Goal: Transaction & Acquisition: Book appointment/travel/reservation

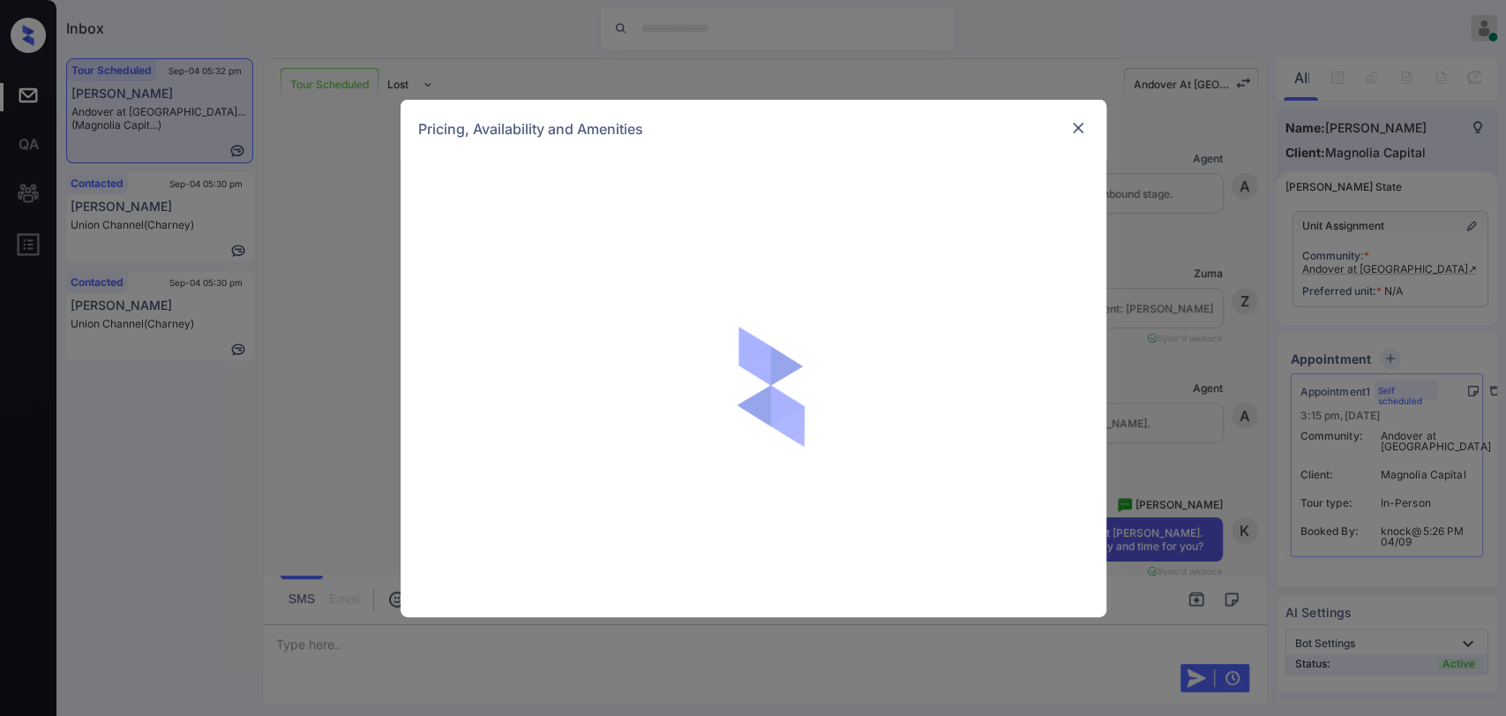
scroll to position [1470, 0]
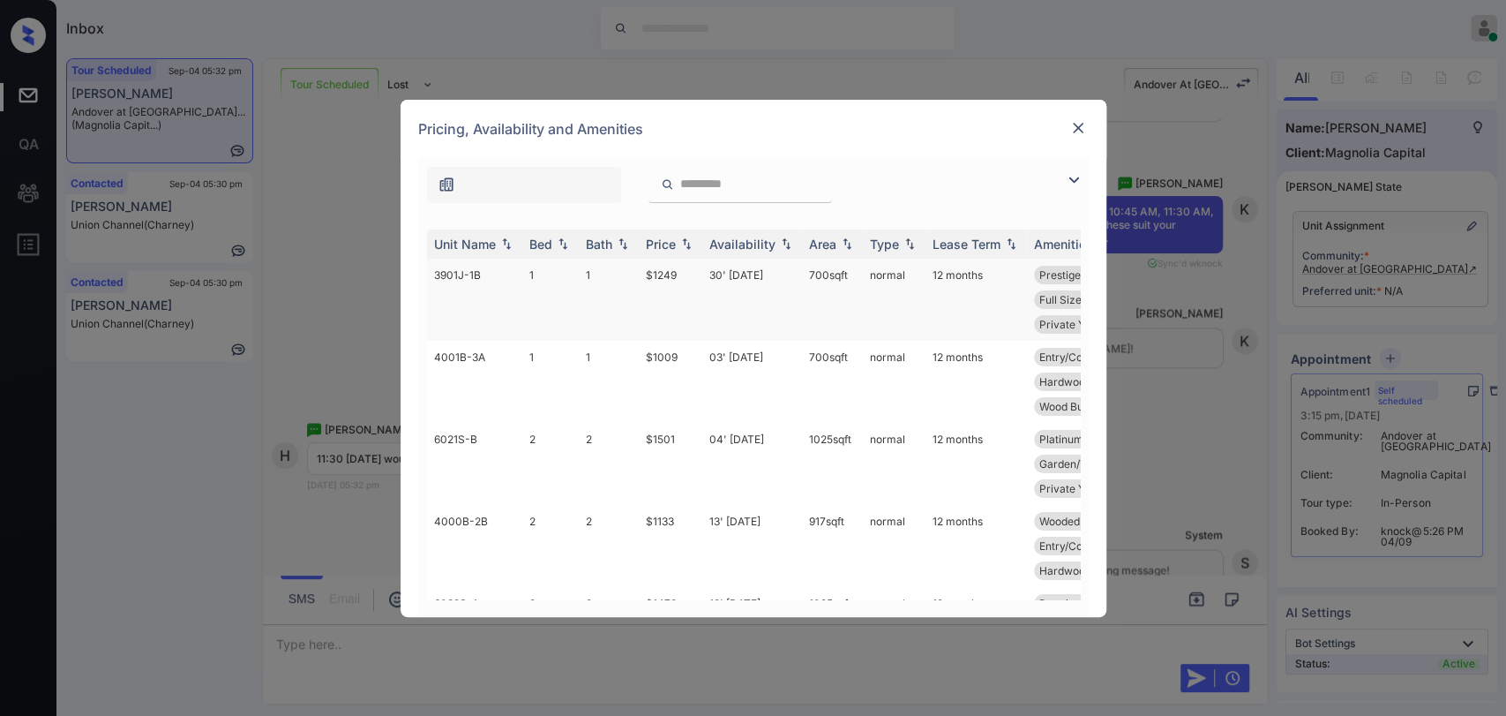
click at [590, 280] on td "1" at bounding box center [609, 300] width 60 height 82
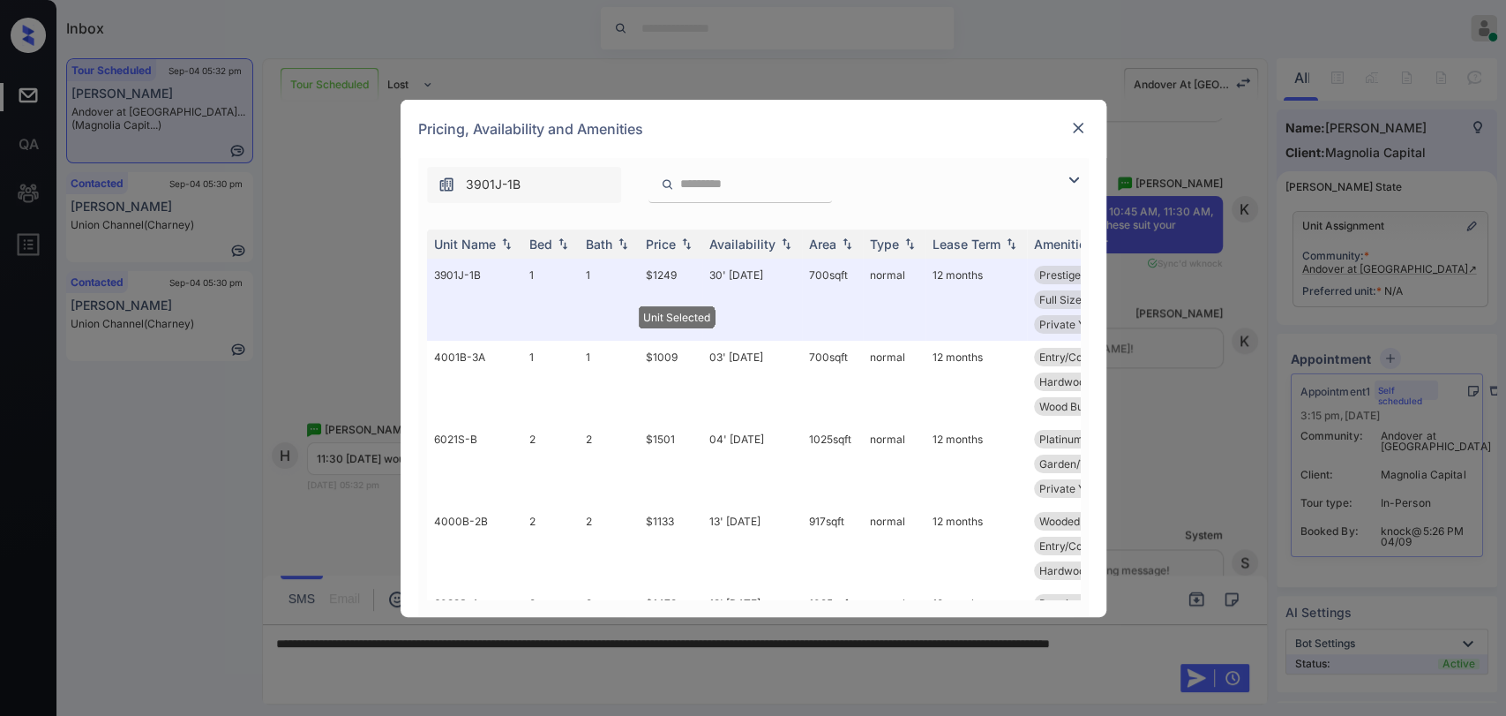
click at [1073, 125] on img at bounding box center [1079, 128] width 18 height 18
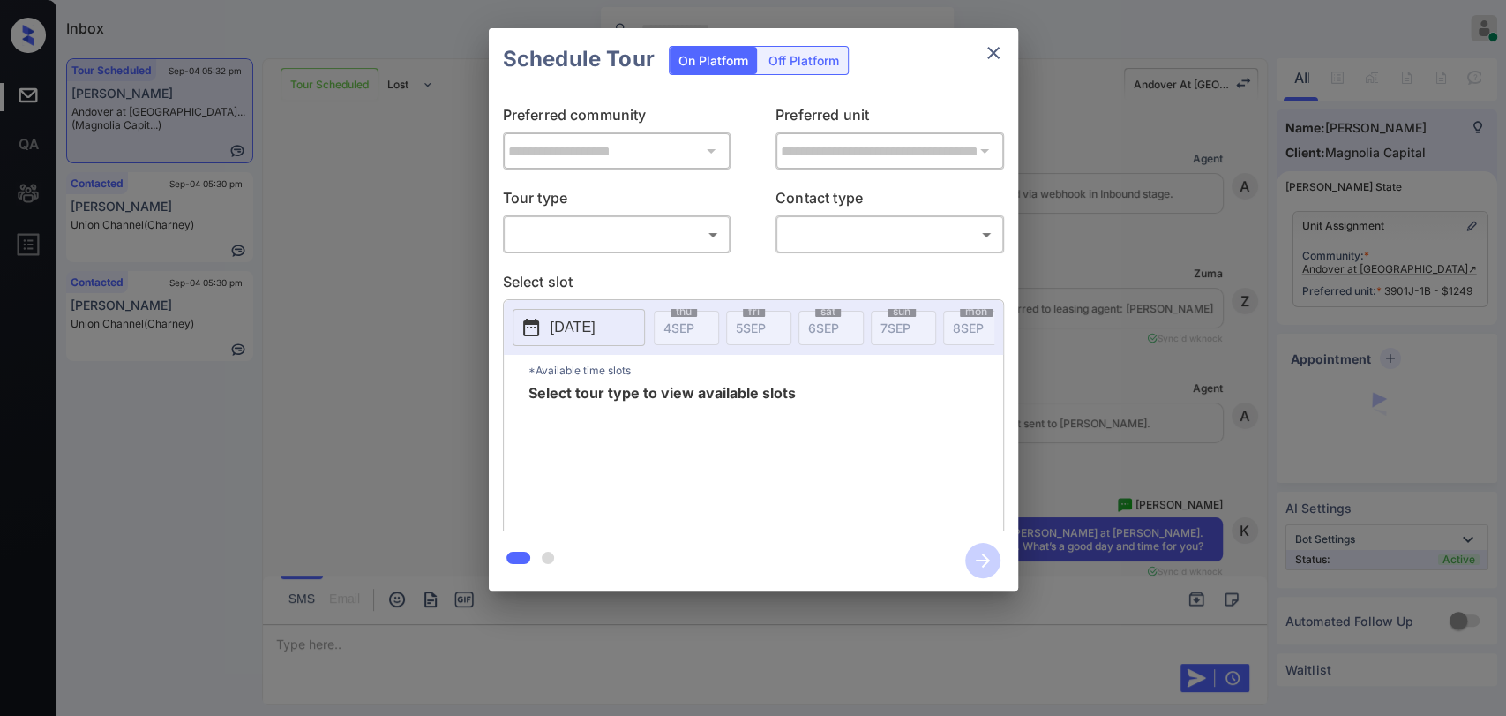
scroll to position [1993, 0]
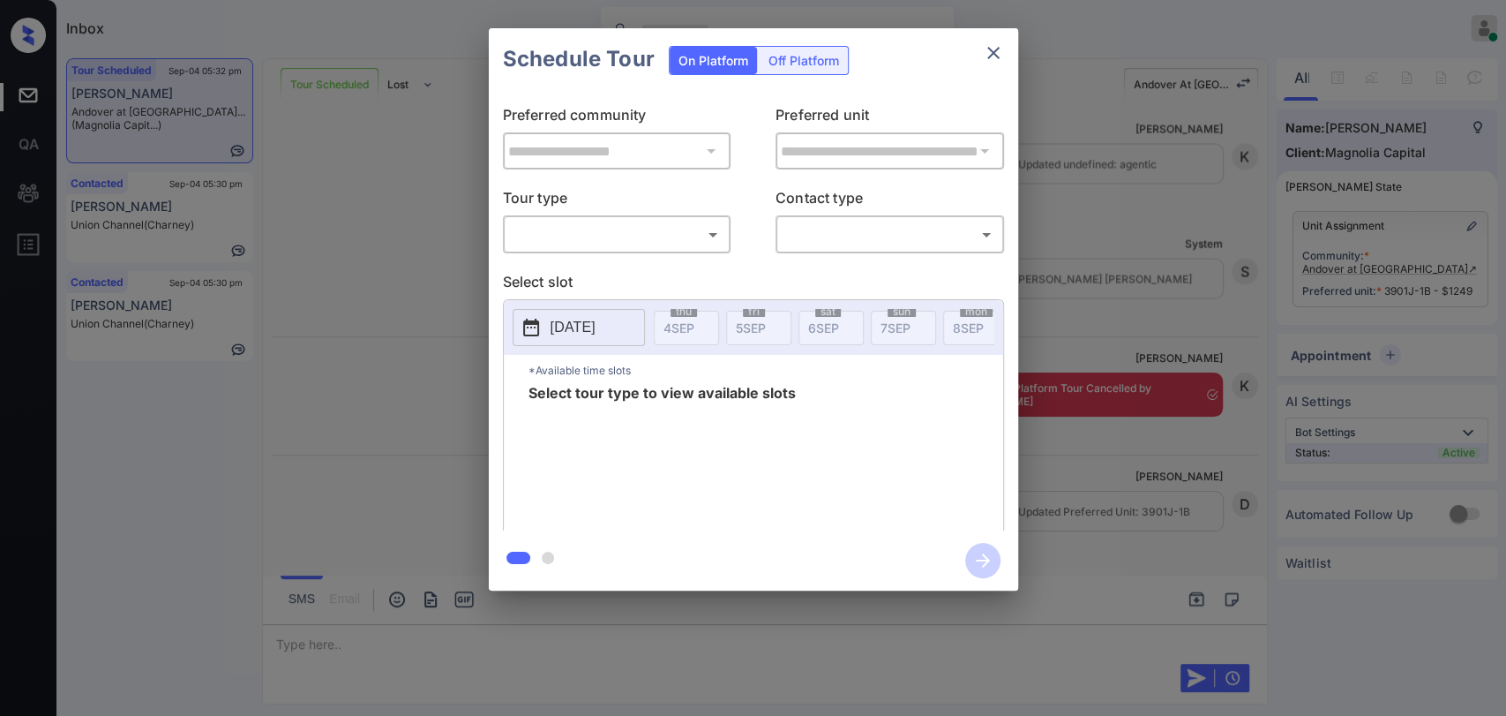
click at [565, 242] on body "Inbox [PERSON_NAME] [PERSON_NAME] Online Set yourself offline Set yourself on b…" at bounding box center [753, 358] width 1506 height 716
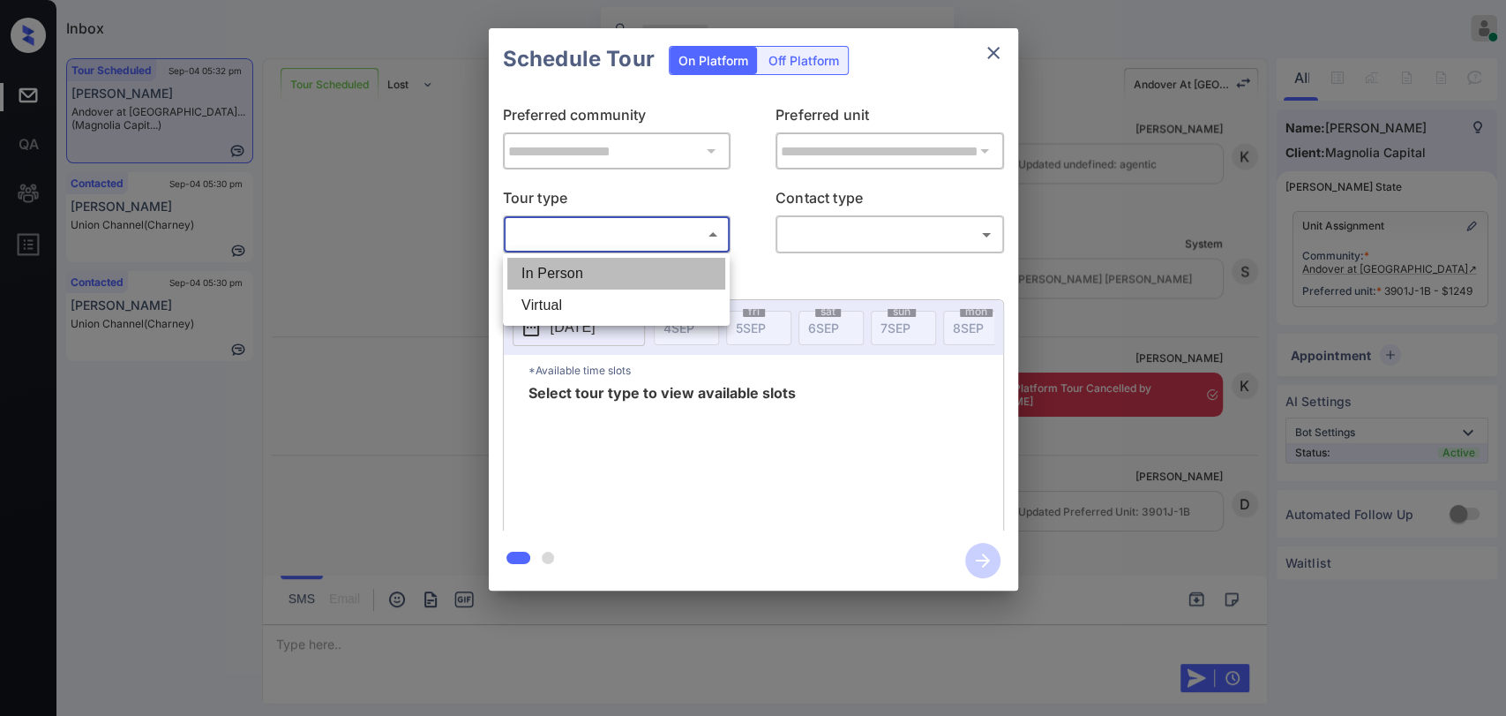
click at [553, 264] on li "In Person" at bounding box center [616, 274] width 218 height 32
type input "********"
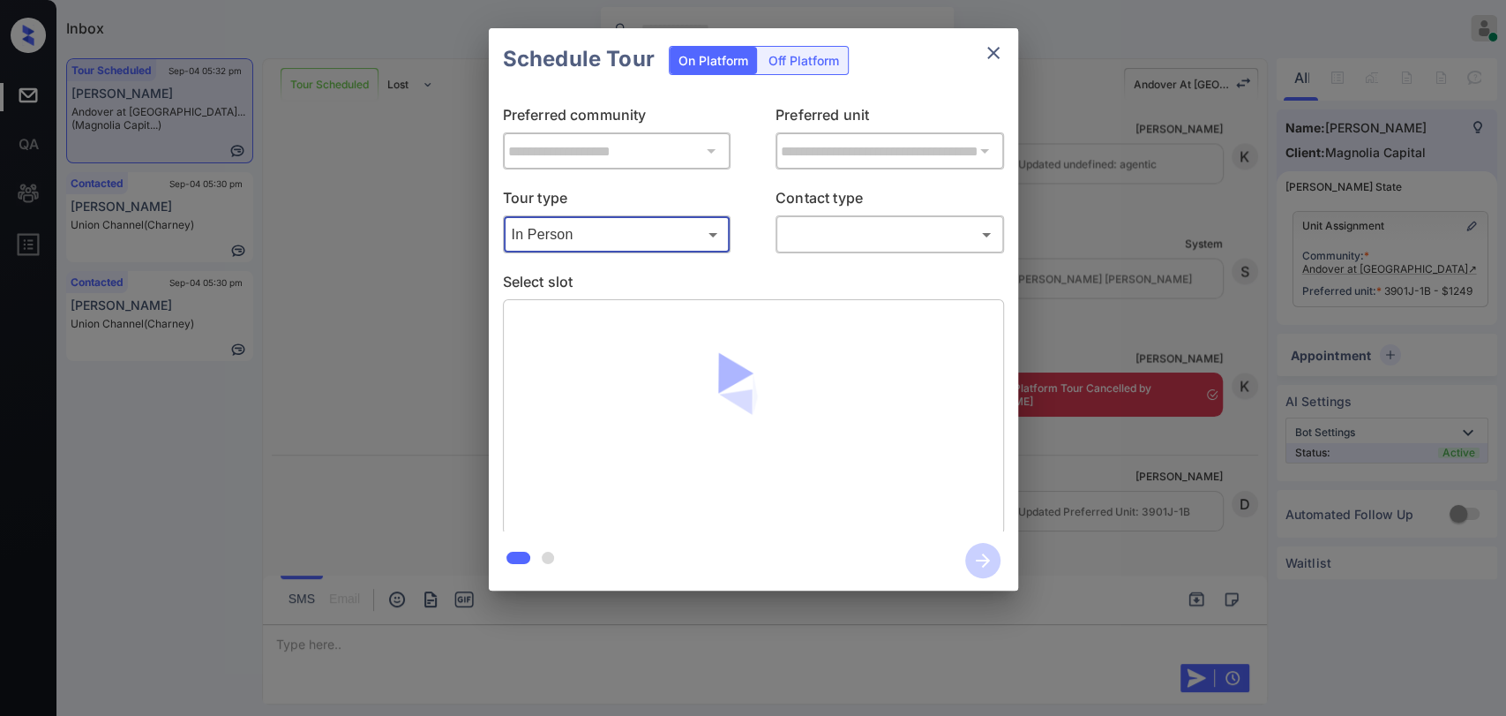
click at [880, 237] on body "Inbox Danielle Dela Cruz Online Set yourself offline Set yourself on break Prof…" at bounding box center [753, 358] width 1506 height 716
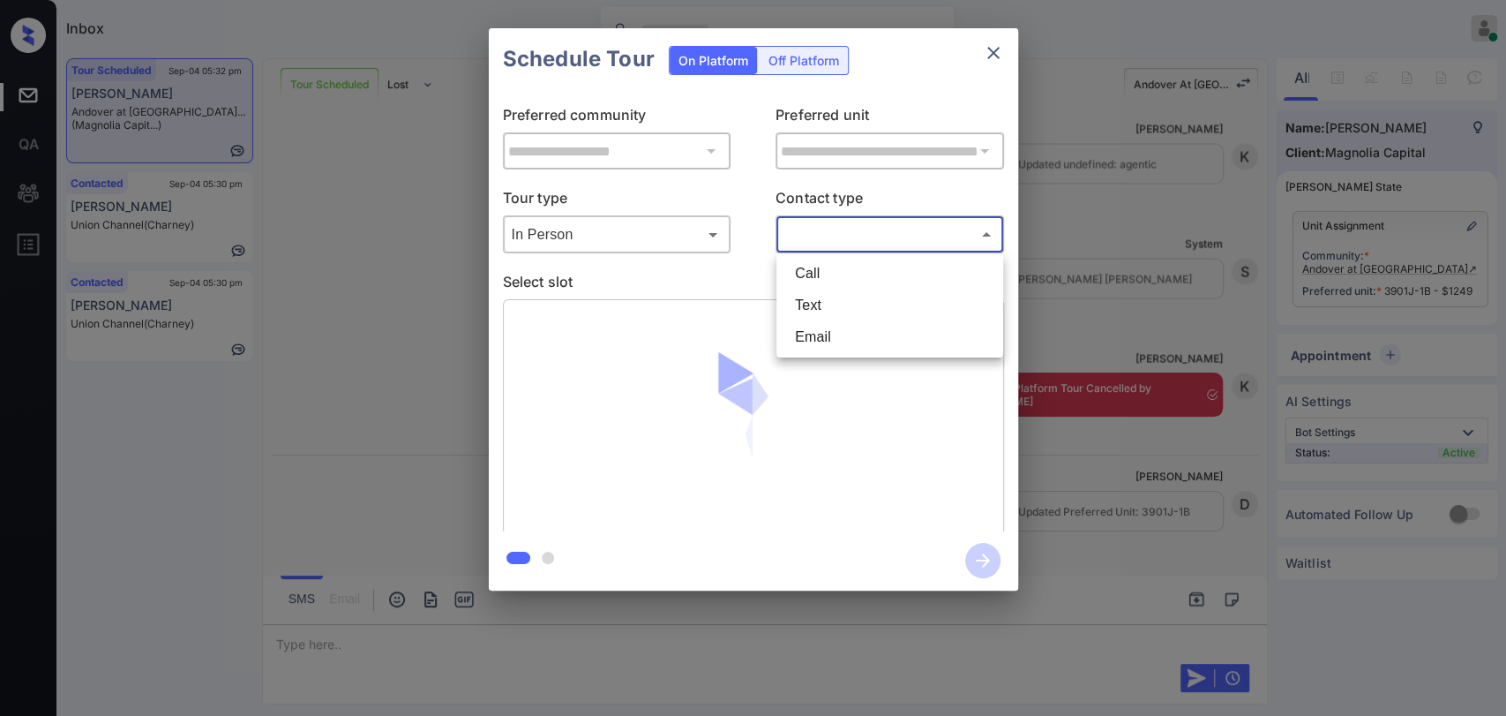
click at [849, 302] on li "Text" at bounding box center [890, 305] width 218 height 32
type input "****"
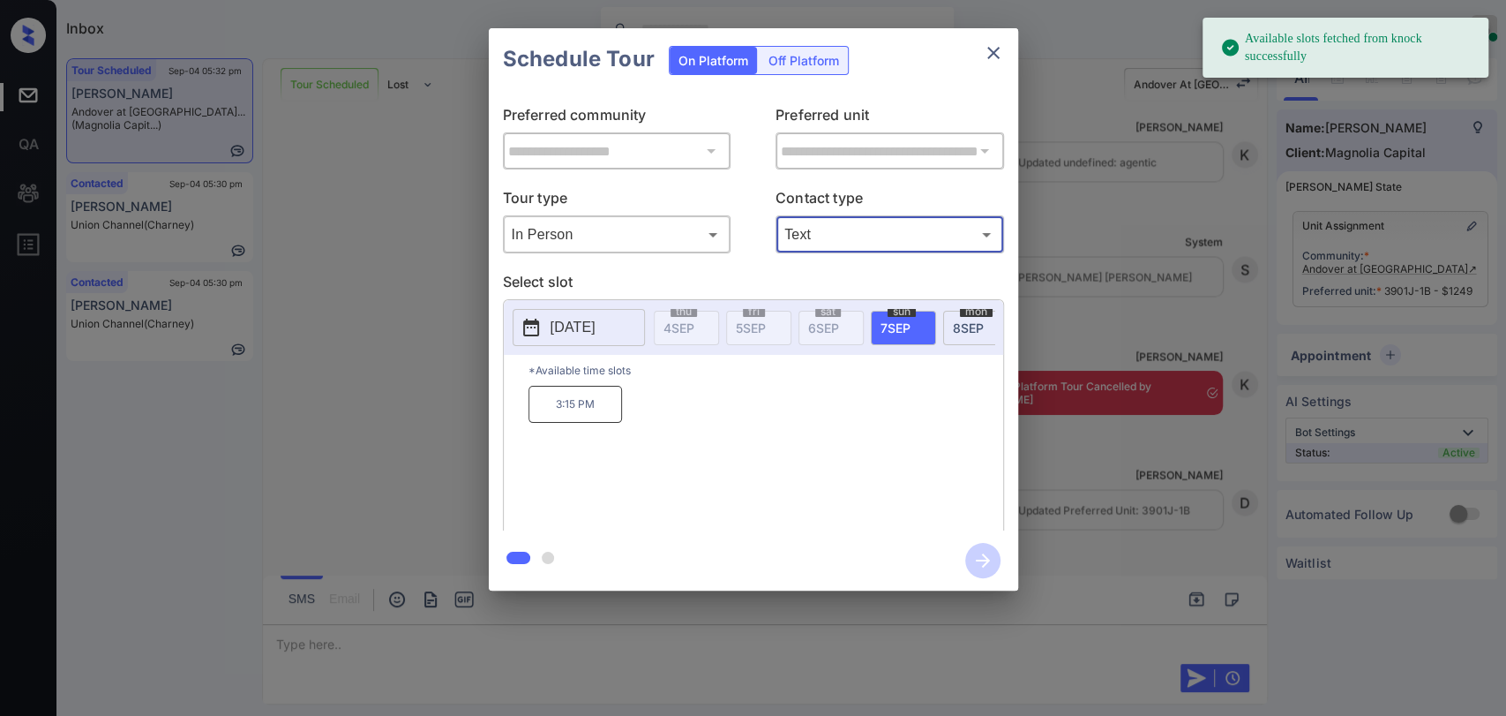
click at [967, 328] on span "8 SEP" at bounding box center [968, 327] width 31 height 15
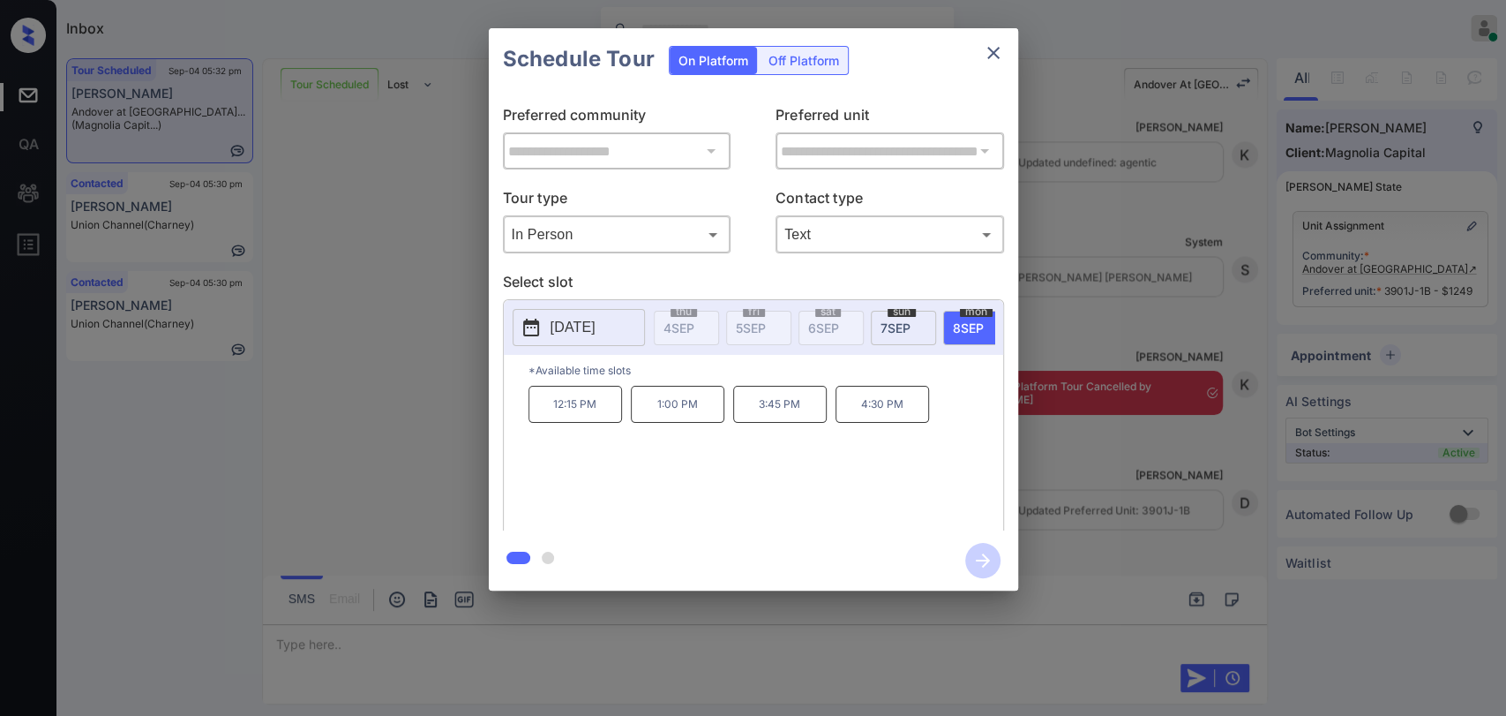
click at [990, 58] on icon "close" at bounding box center [993, 52] width 21 height 21
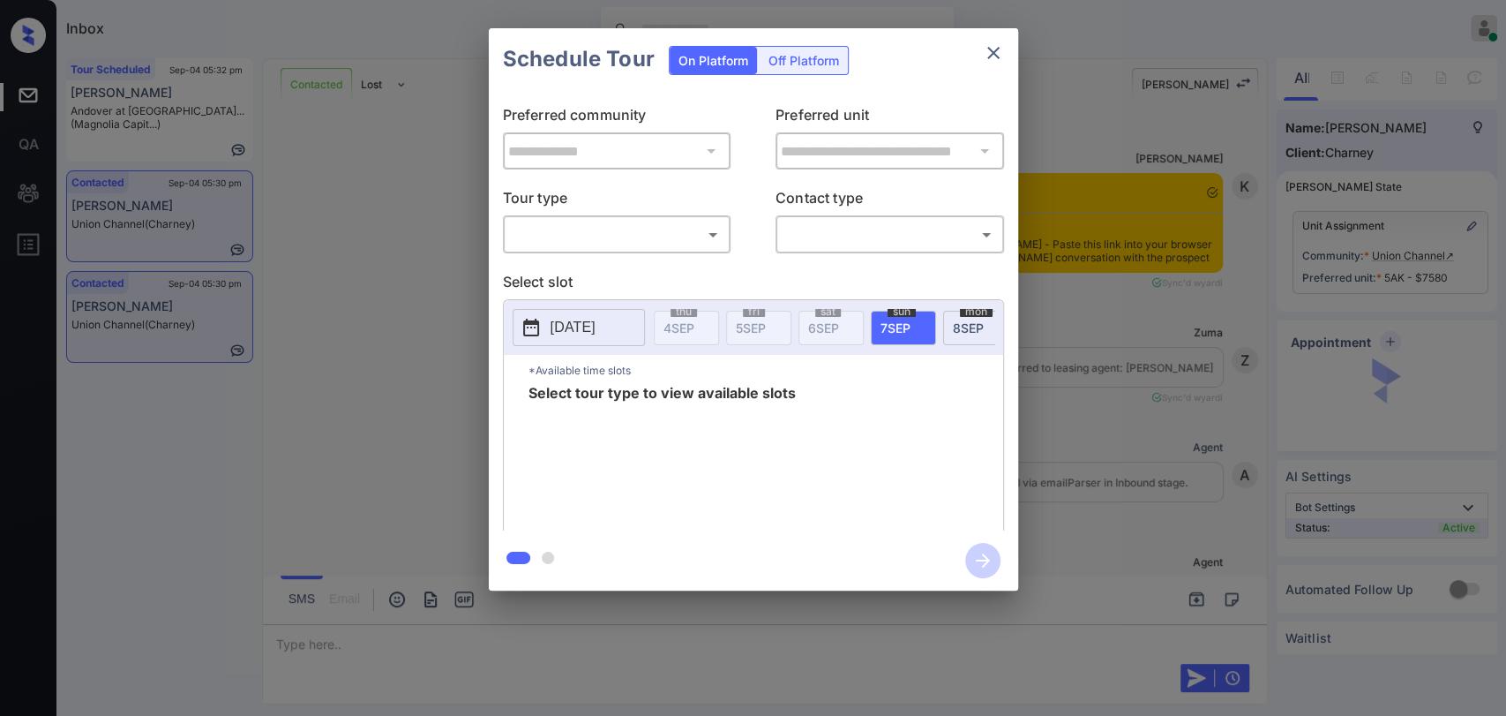
scroll to position [4279, 0]
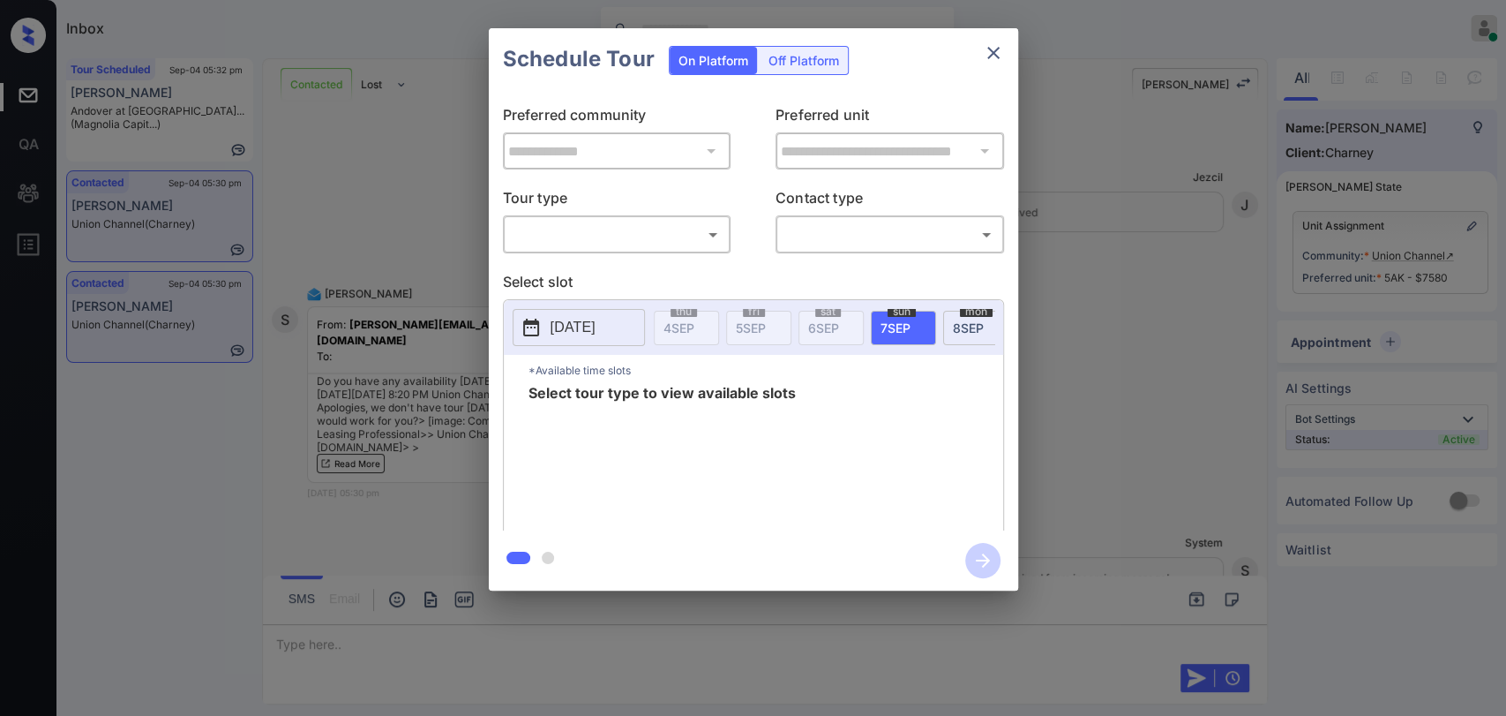
click at [669, 237] on body "Inbox Danielle Dela Cruz Online Set yourself offline Set yourself on break Prof…" at bounding box center [753, 358] width 1506 height 716
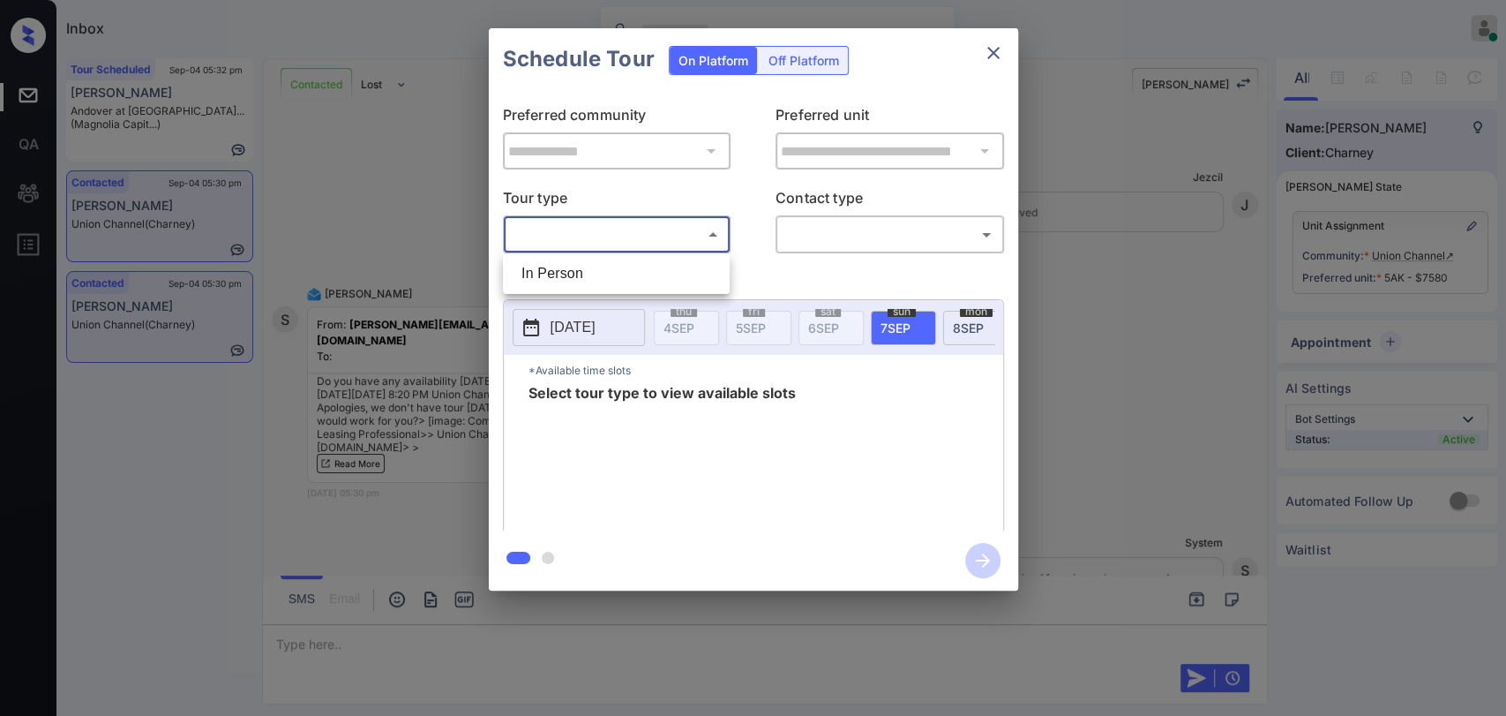
click at [558, 271] on li "In Person" at bounding box center [616, 274] width 218 height 32
type input "********"
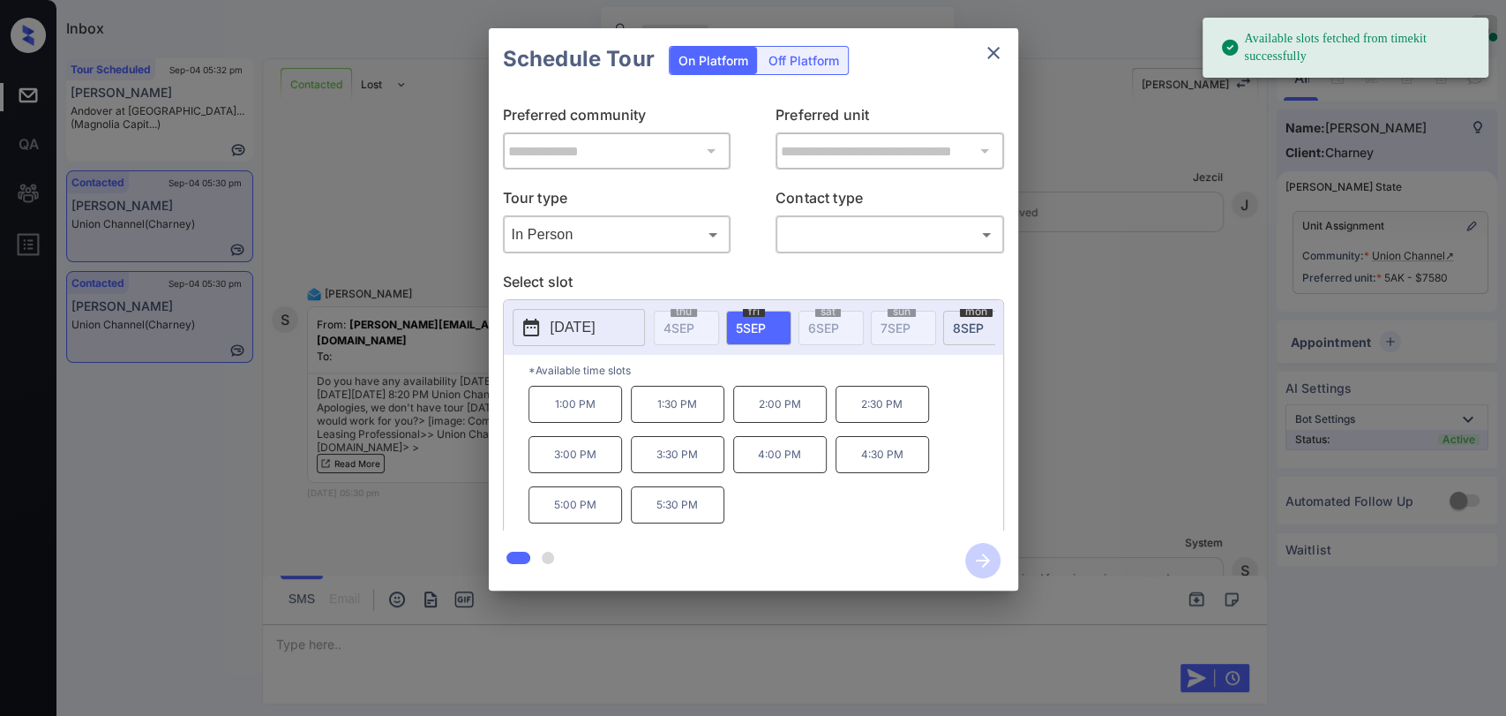
click at [970, 320] on span "[DATE]" at bounding box center [968, 327] width 31 height 15
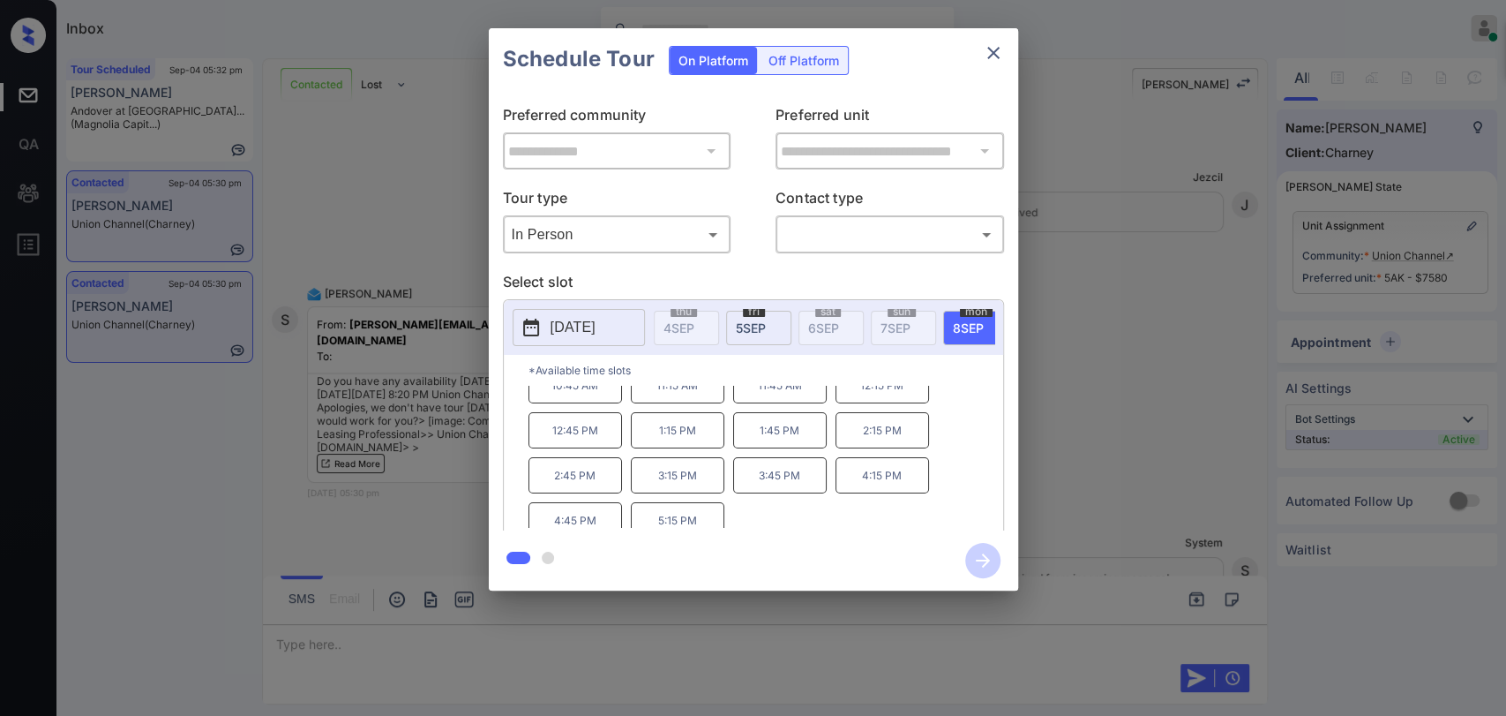
scroll to position [28, 0]
click at [994, 48] on icon "close" at bounding box center [993, 52] width 21 height 21
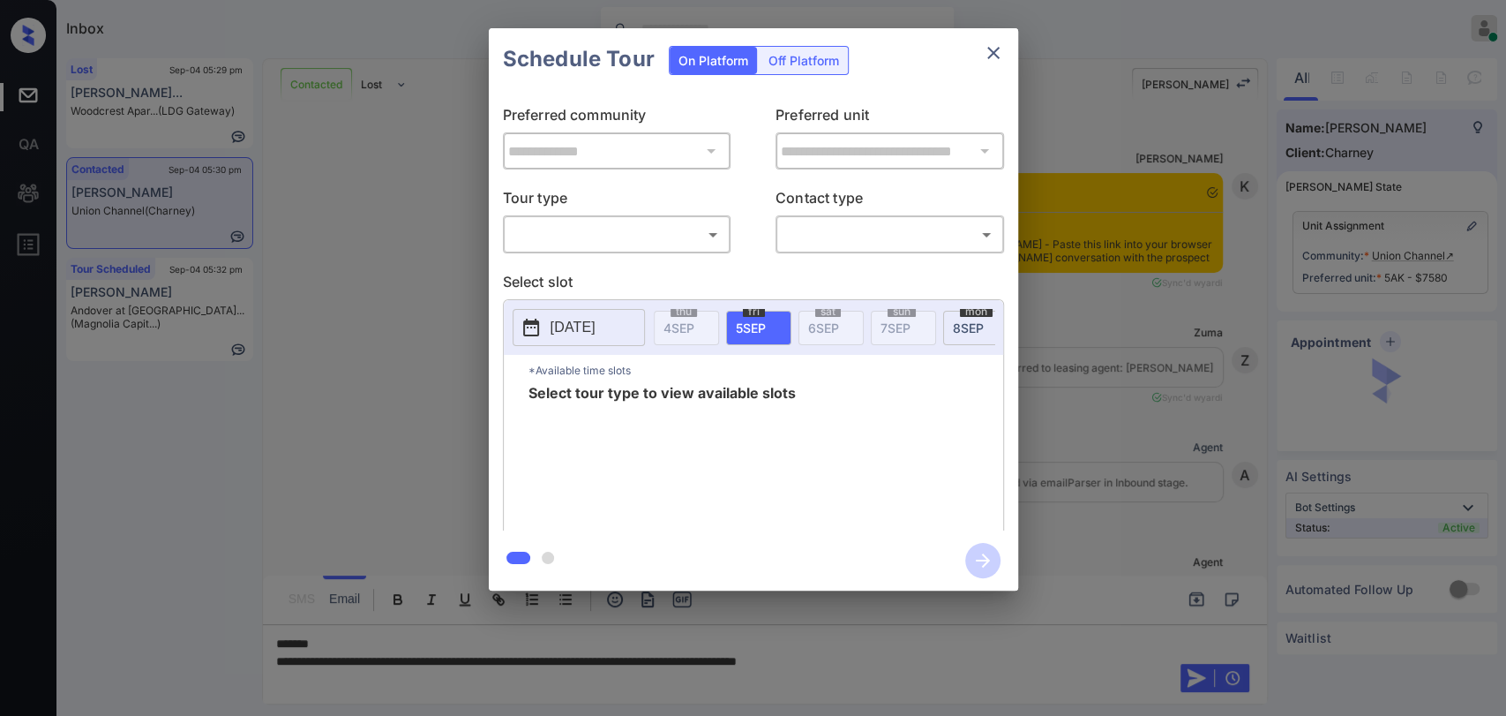
scroll to position [4279, 0]
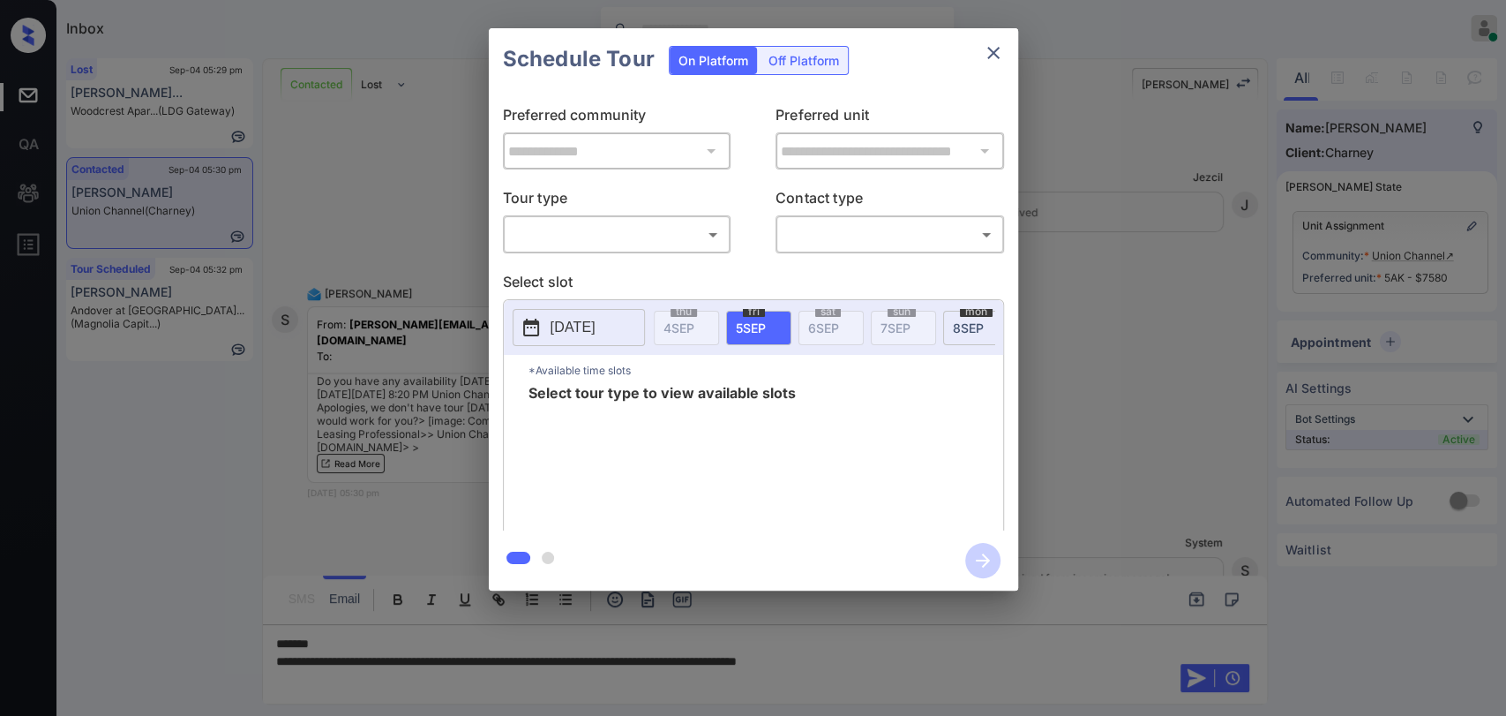
click at [645, 249] on div "​ ​" at bounding box center [617, 234] width 229 height 38
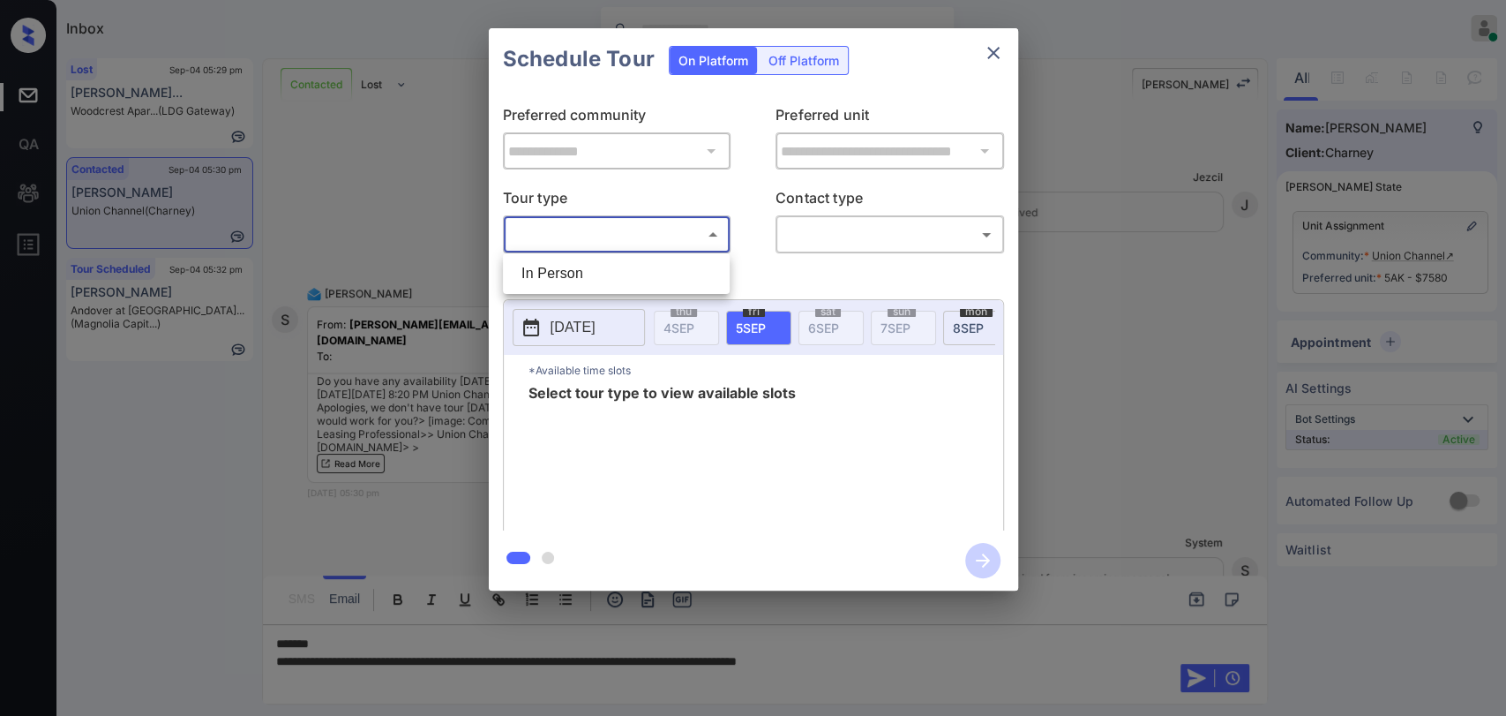
click at [607, 242] on body "Inbox Danielle Dela Cruz Online Set yourself offline Set yourself on break Prof…" at bounding box center [753, 358] width 1506 height 716
click at [593, 270] on li "In Person" at bounding box center [616, 274] width 218 height 32
type input "********"
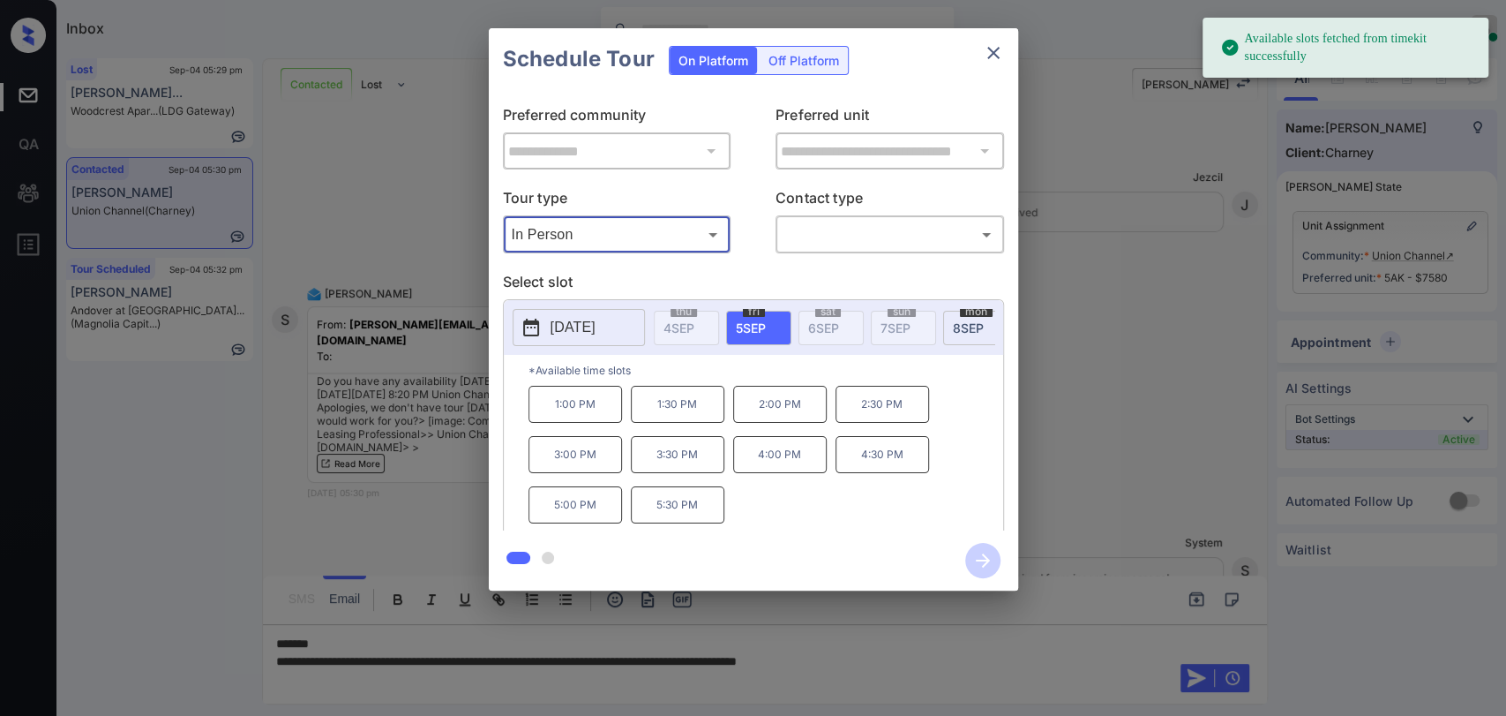
click at [969, 327] on span "8 SEP" at bounding box center [968, 327] width 31 height 15
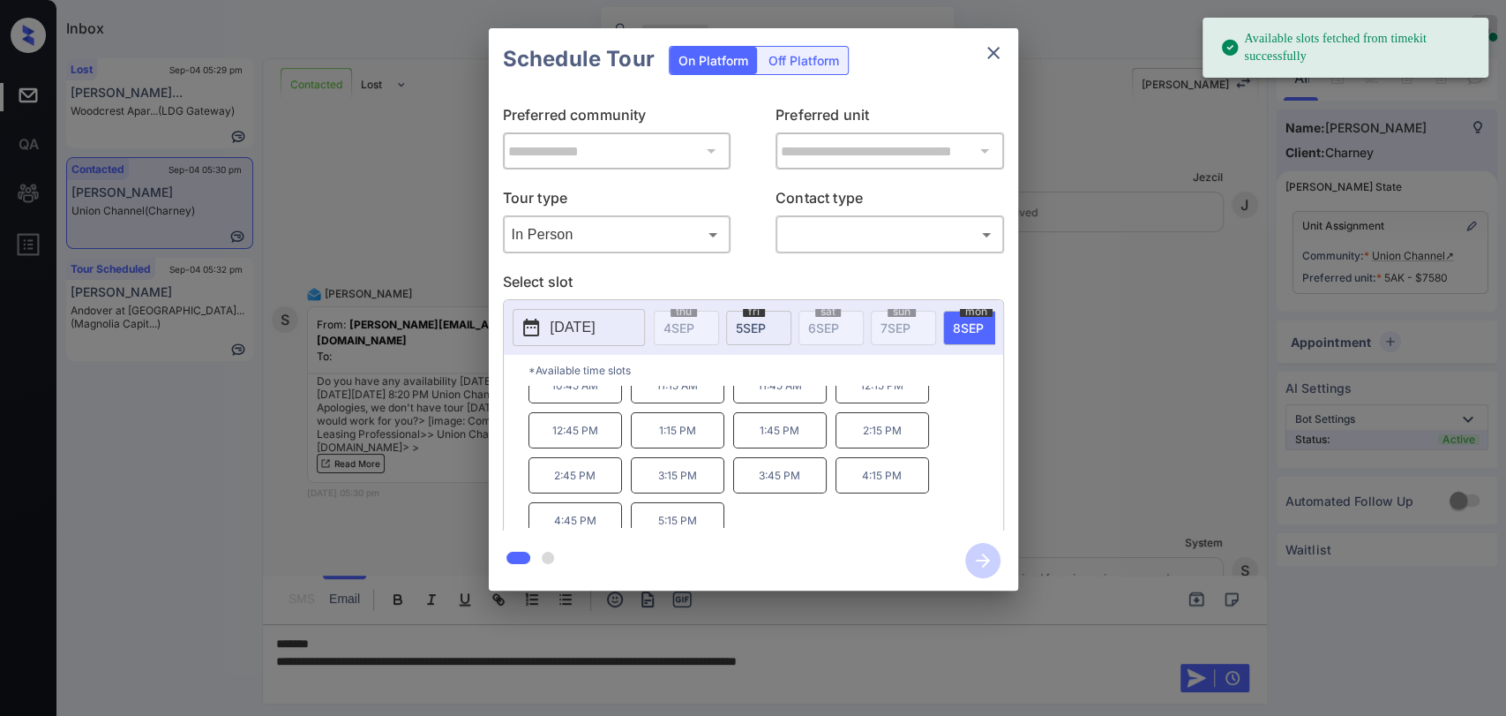
scroll to position [28, 0]
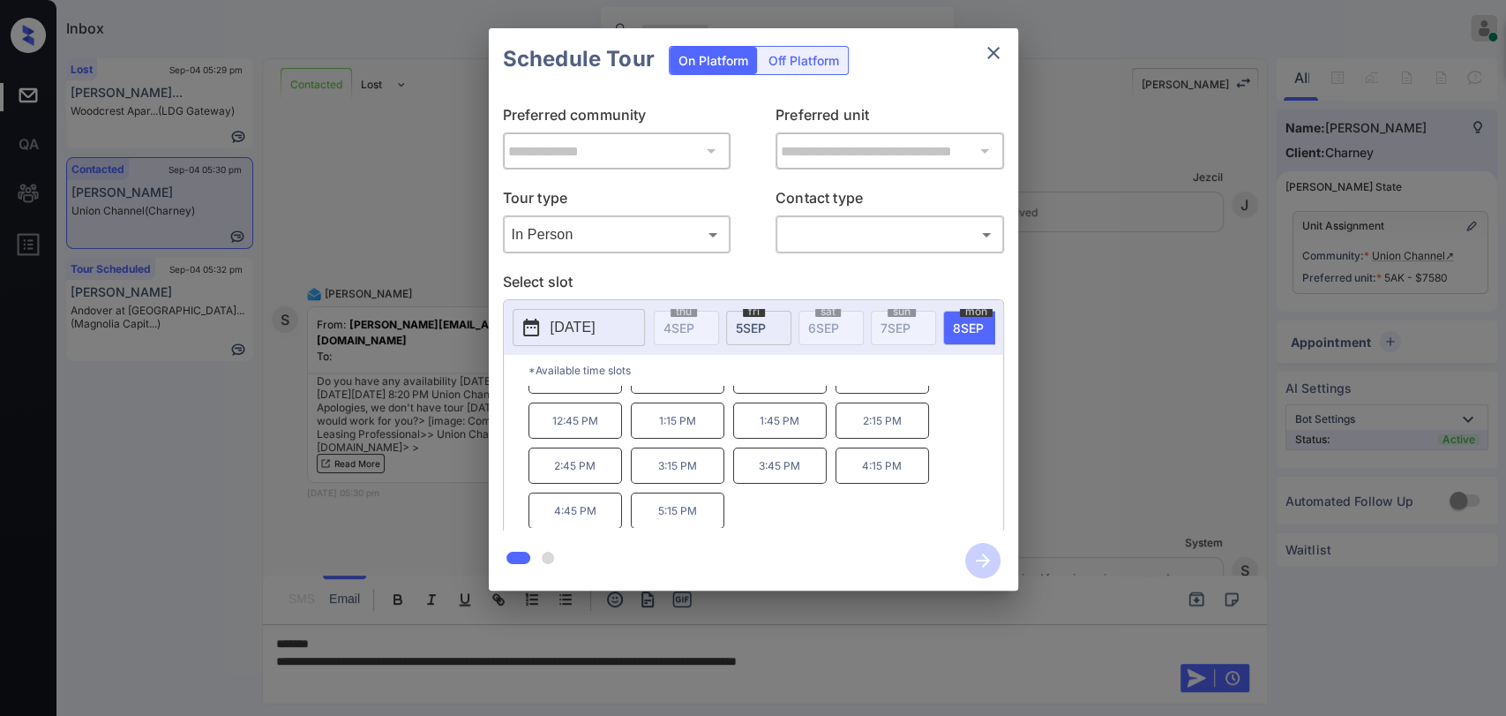
click at [1116, 322] on div "**********" at bounding box center [753, 309] width 1506 height 619
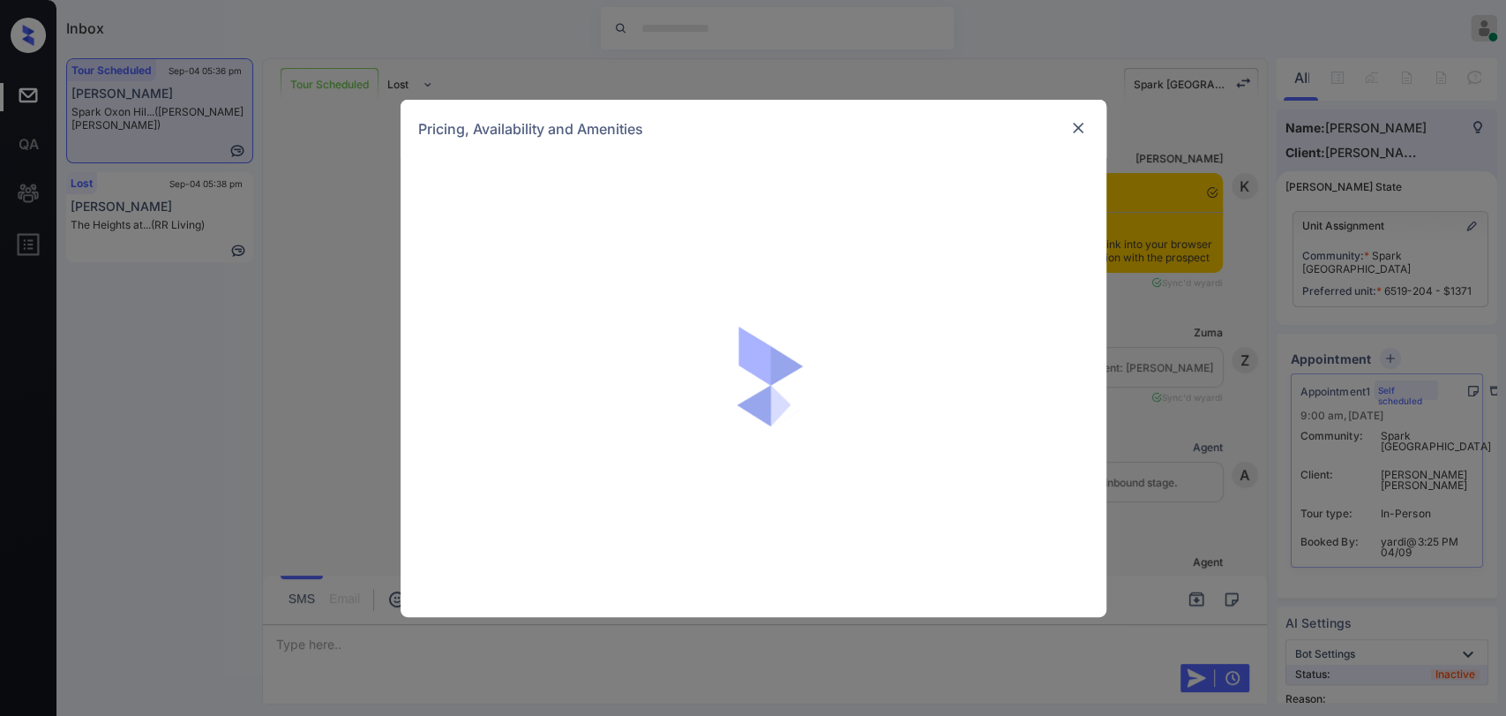
scroll to position [2, 0]
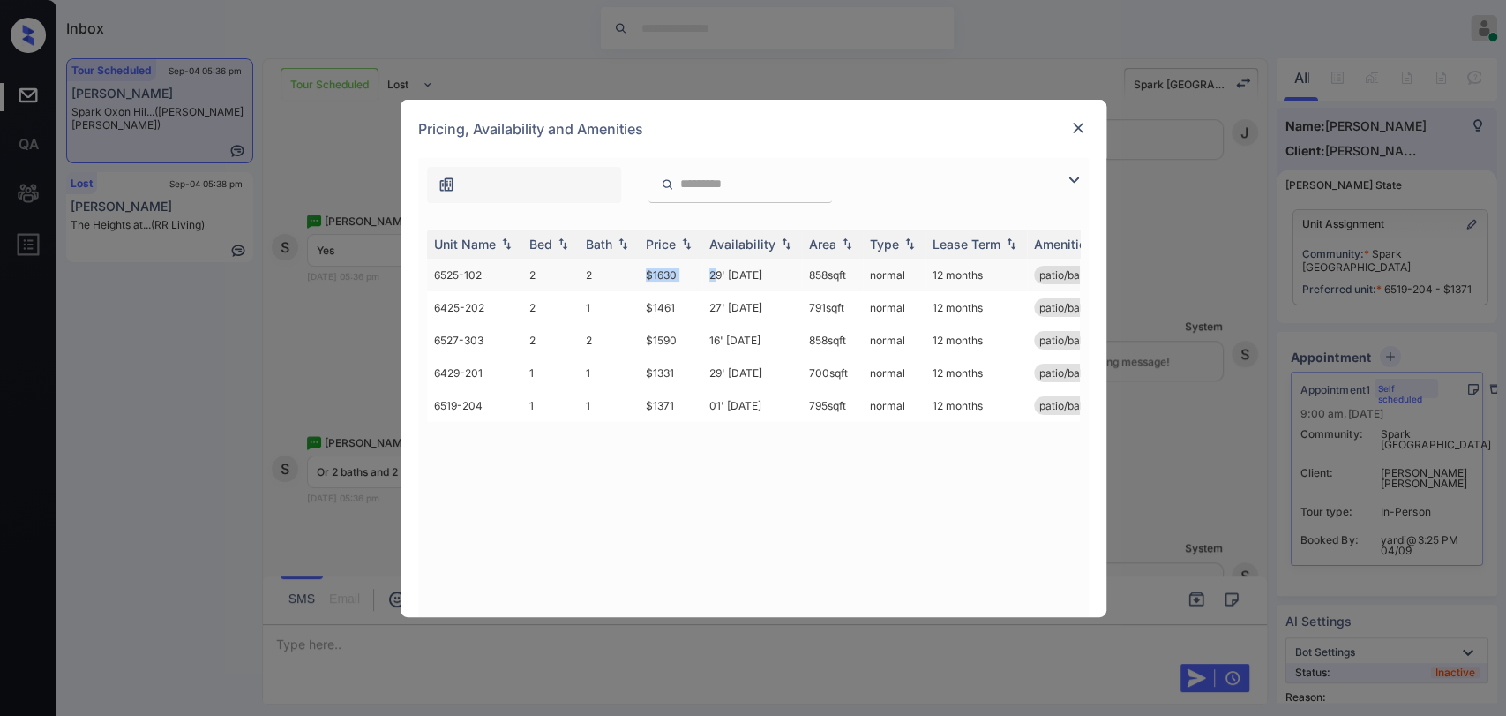
click at [715, 280] on tr "6525-102 2 2 $1630 29' [DATE] 858 sqft normal 12 months patio/balcony renovated" at bounding box center [888, 275] width 922 height 33
drag, startPoint x: 642, startPoint y: 338, endPoint x: 684, endPoint y: 337, distance: 41.5
click at [684, 337] on td "$1590" at bounding box center [671, 340] width 64 height 33
copy td "$1590"
click at [1078, 124] on img at bounding box center [1079, 128] width 18 height 18
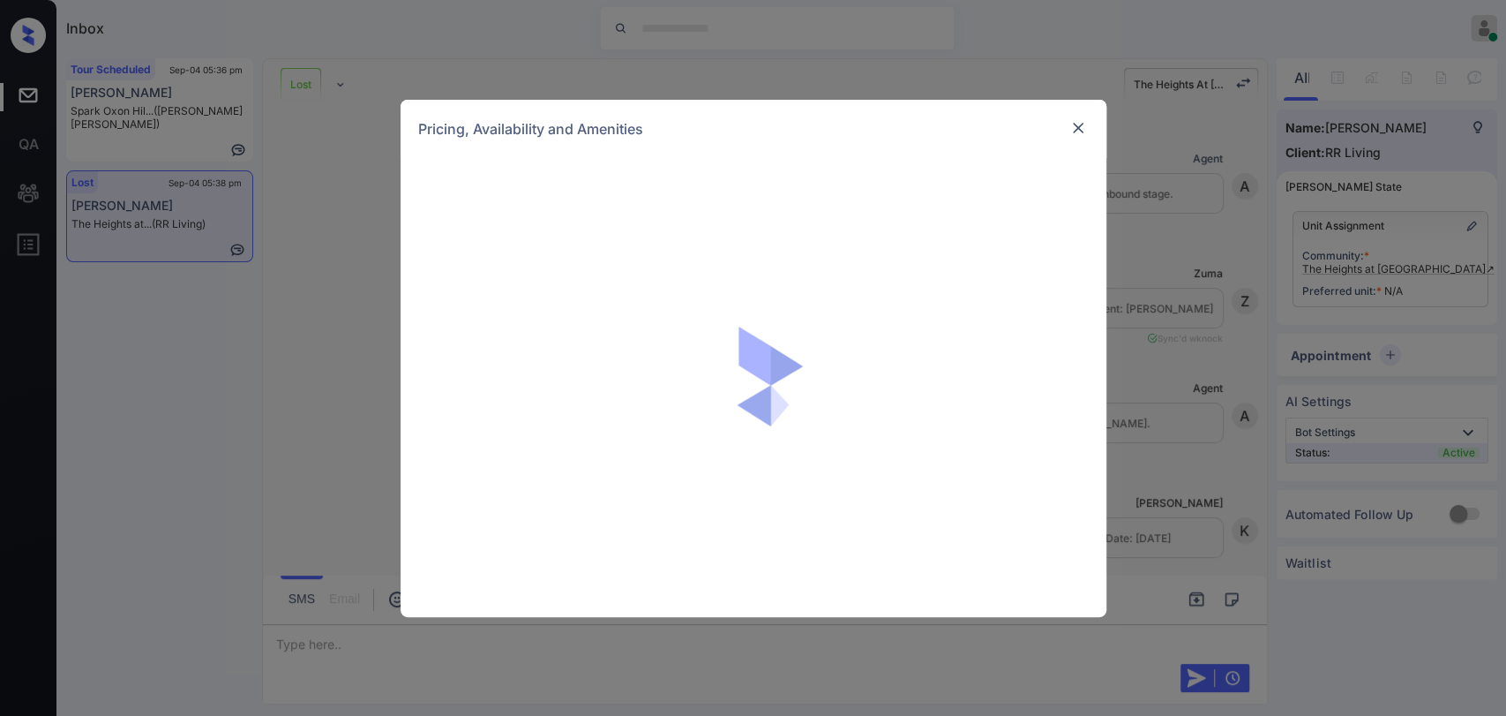
scroll to position [5346, 0]
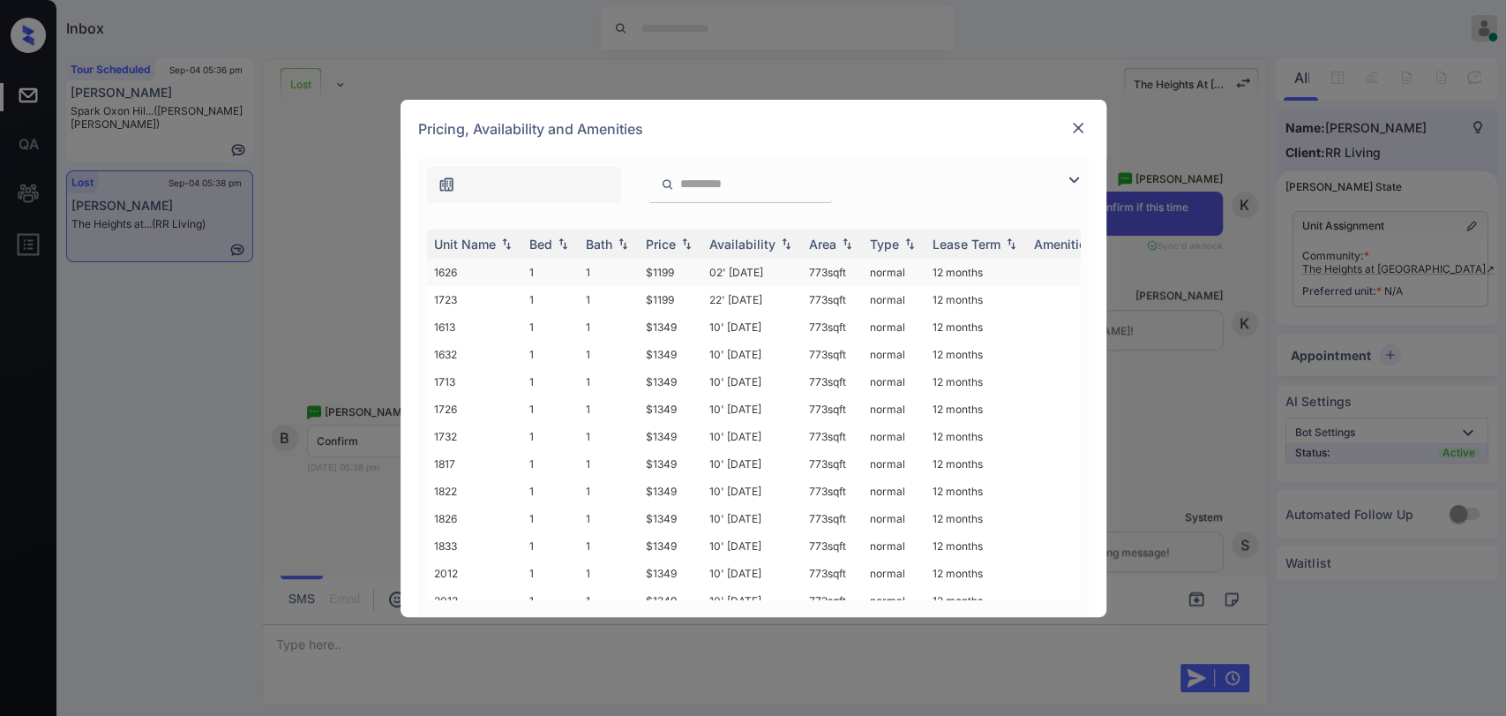
click at [538, 266] on td "1" at bounding box center [550, 272] width 56 height 27
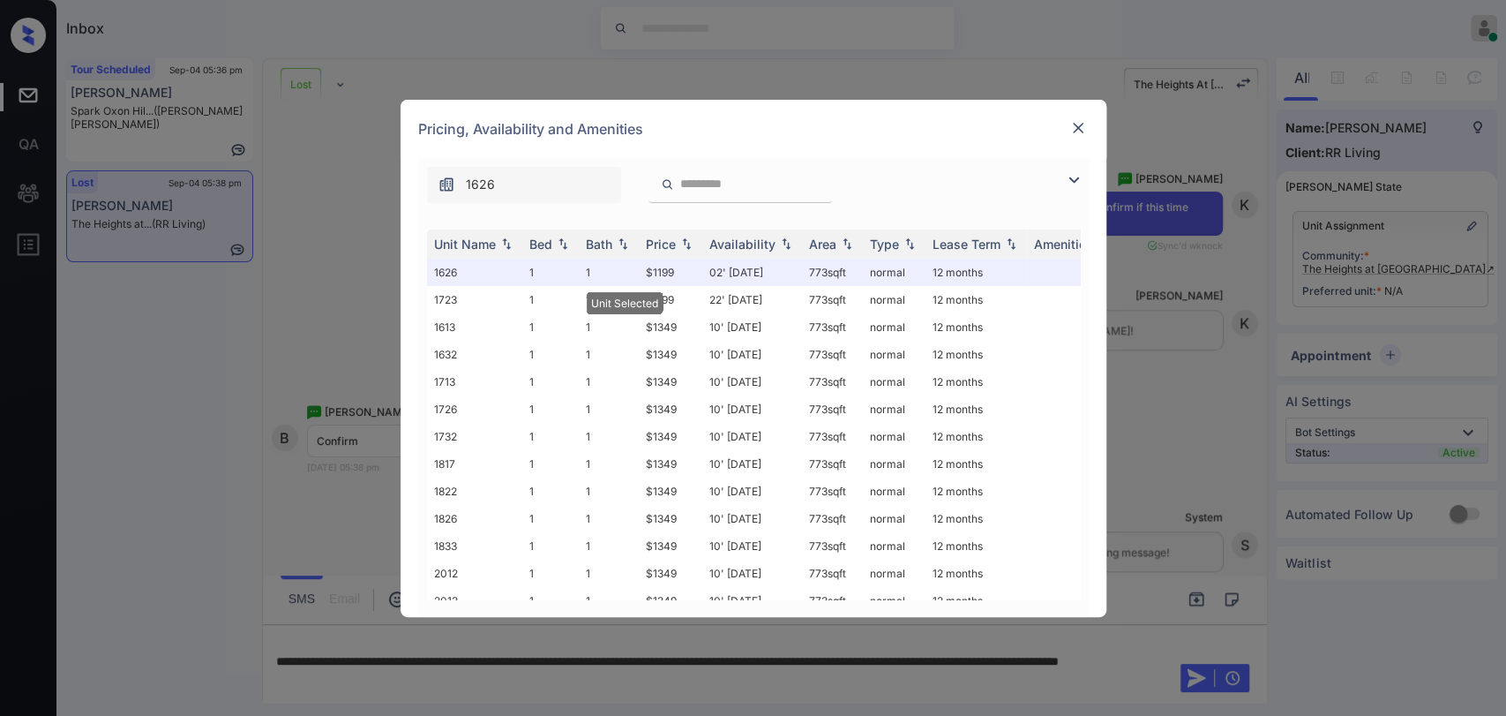
click at [1078, 129] on img at bounding box center [1079, 128] width 18 height 18
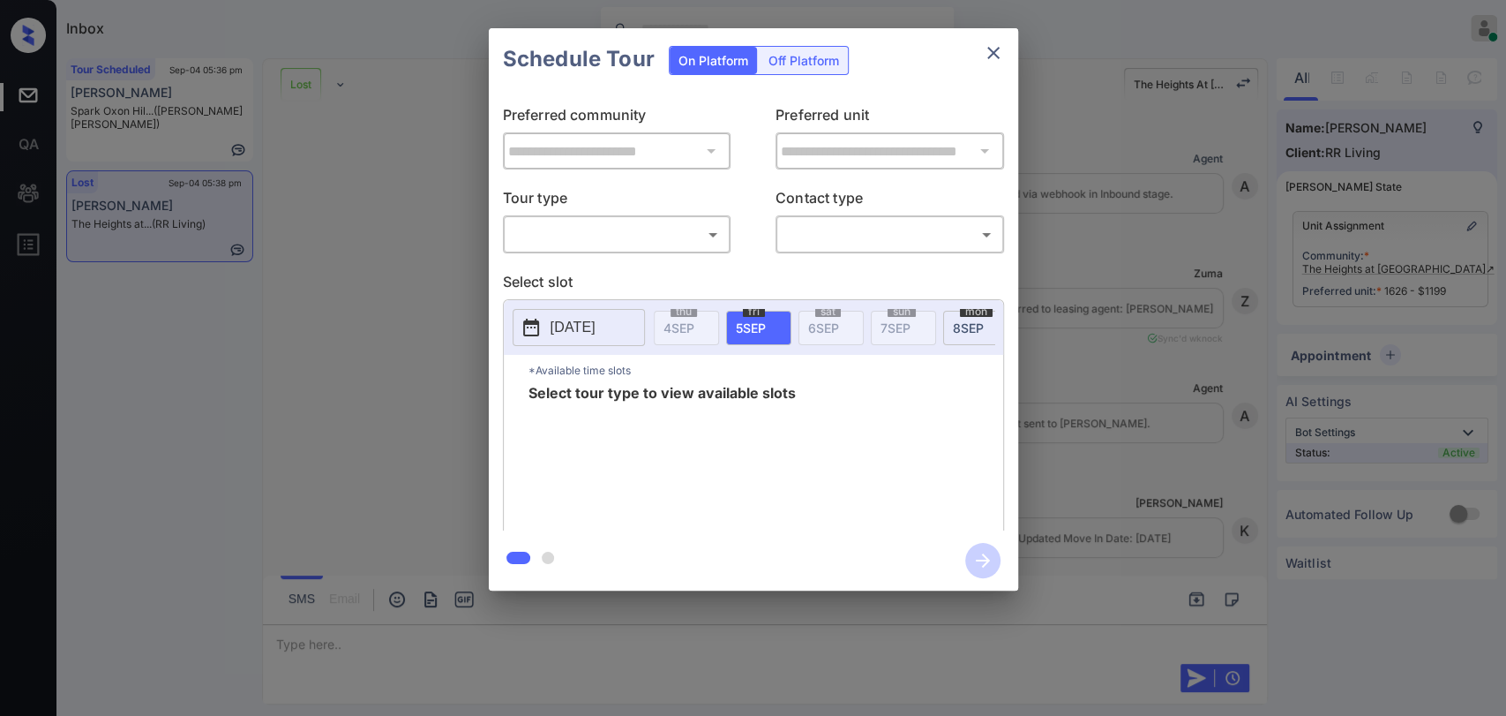
scroll to position [5346, 0]
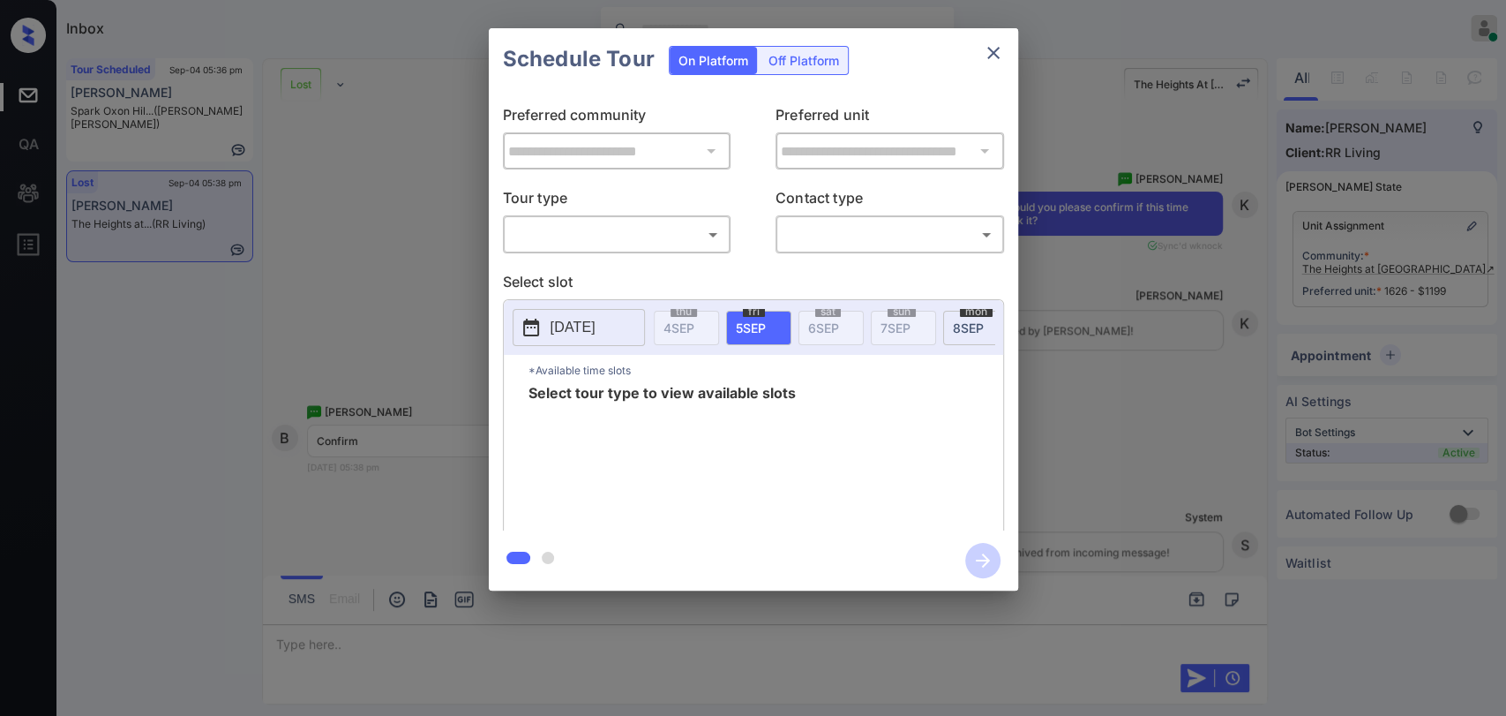
click at [667, 244] on body "Inbox Danielle Dela Cruz Online Set yourself offline Set yourself on break Prof…" at bounding box center [753, 358] width 1506 height 716
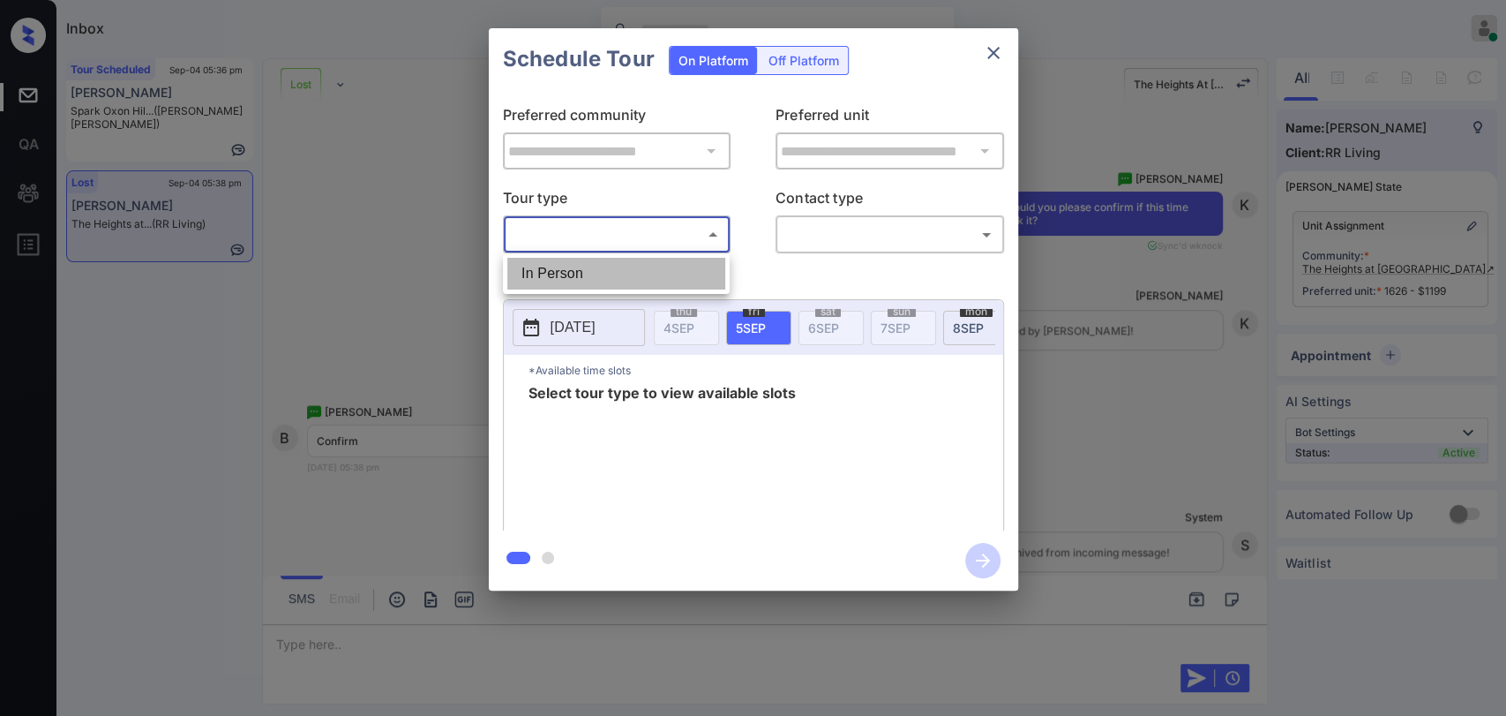
click at [607, 282] on li "In Person" at bounding box center [616, 274] width 218 height 32
type input "********"
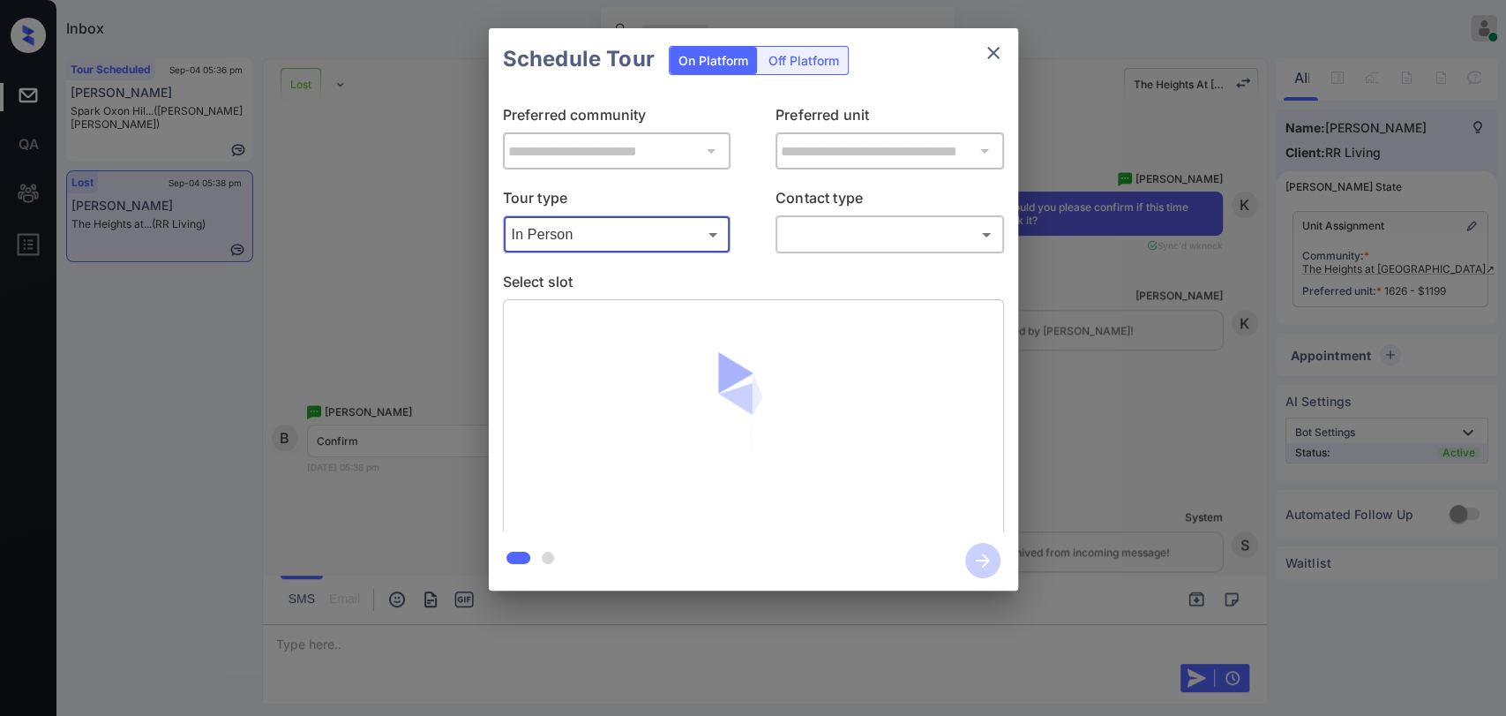
click at [849, 240] on body "Inbox Danielle Dela Cruz Online Set yourself offline Set yourself on break Prof…" at bounding box center [753, 358] width 1506 height 716
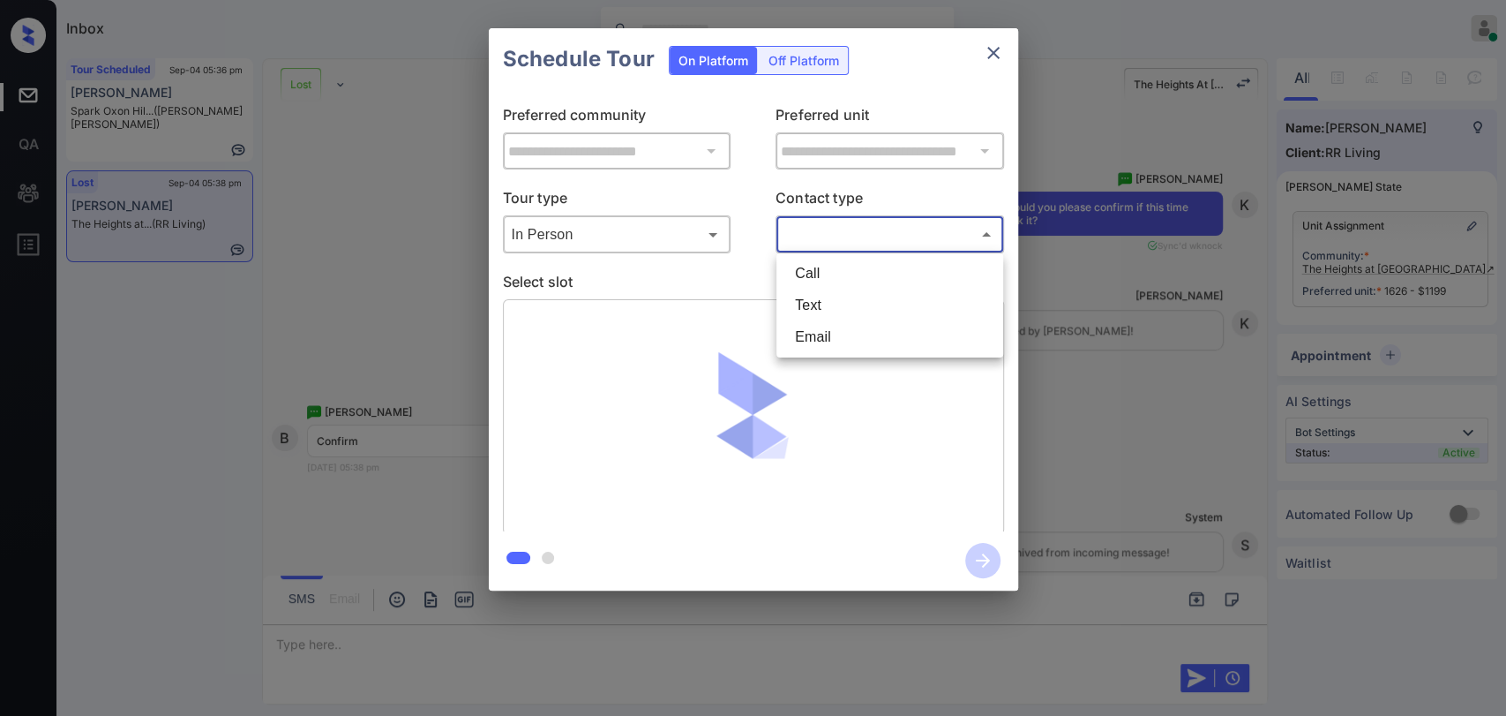
click at [833, 297] on li "Text" at bounding box center [890, 305] width 218 height 32
type input "****"
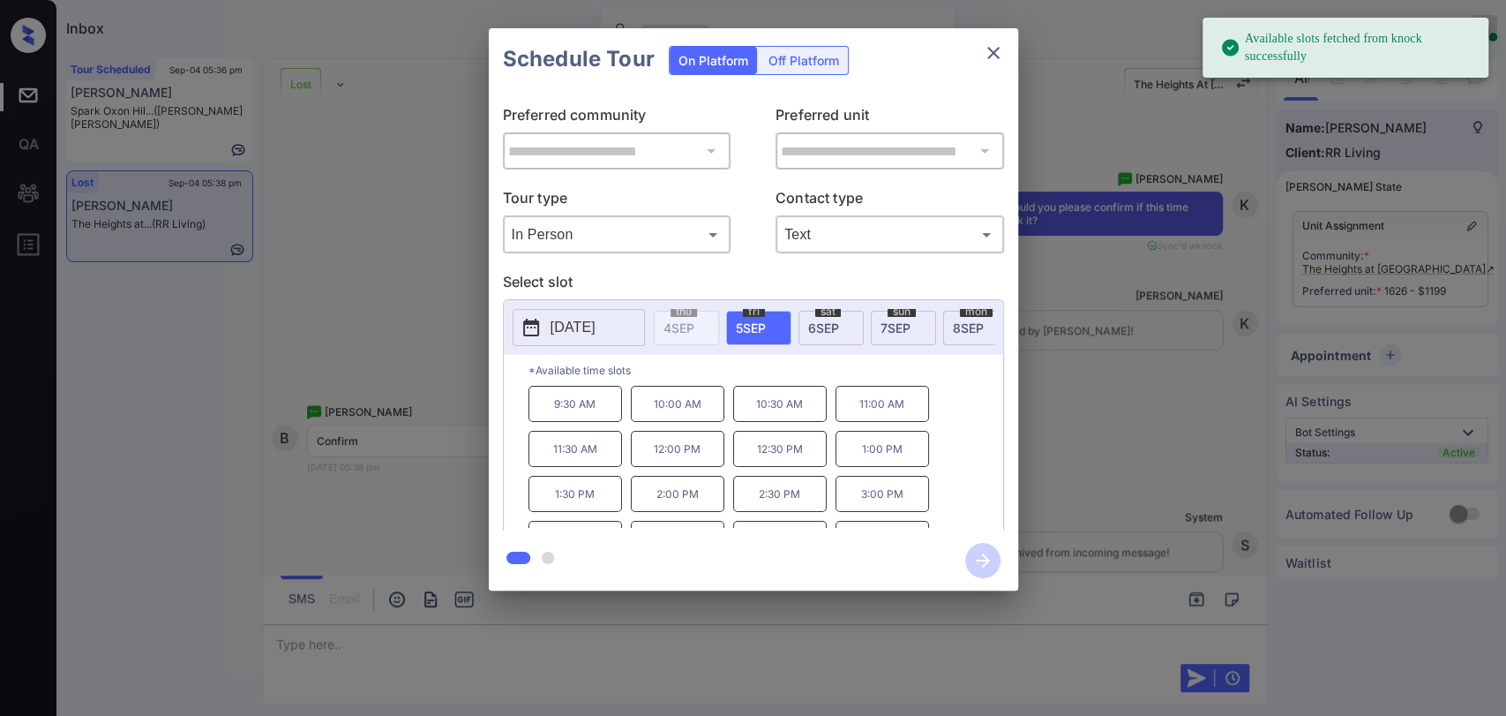
click at [576, 415] on p "9:30 AM" at bounding box center [576, 404] width 94 height 36
click at [967, 556] on icon "button" at bounding box center [982, 560] width 35 height 35
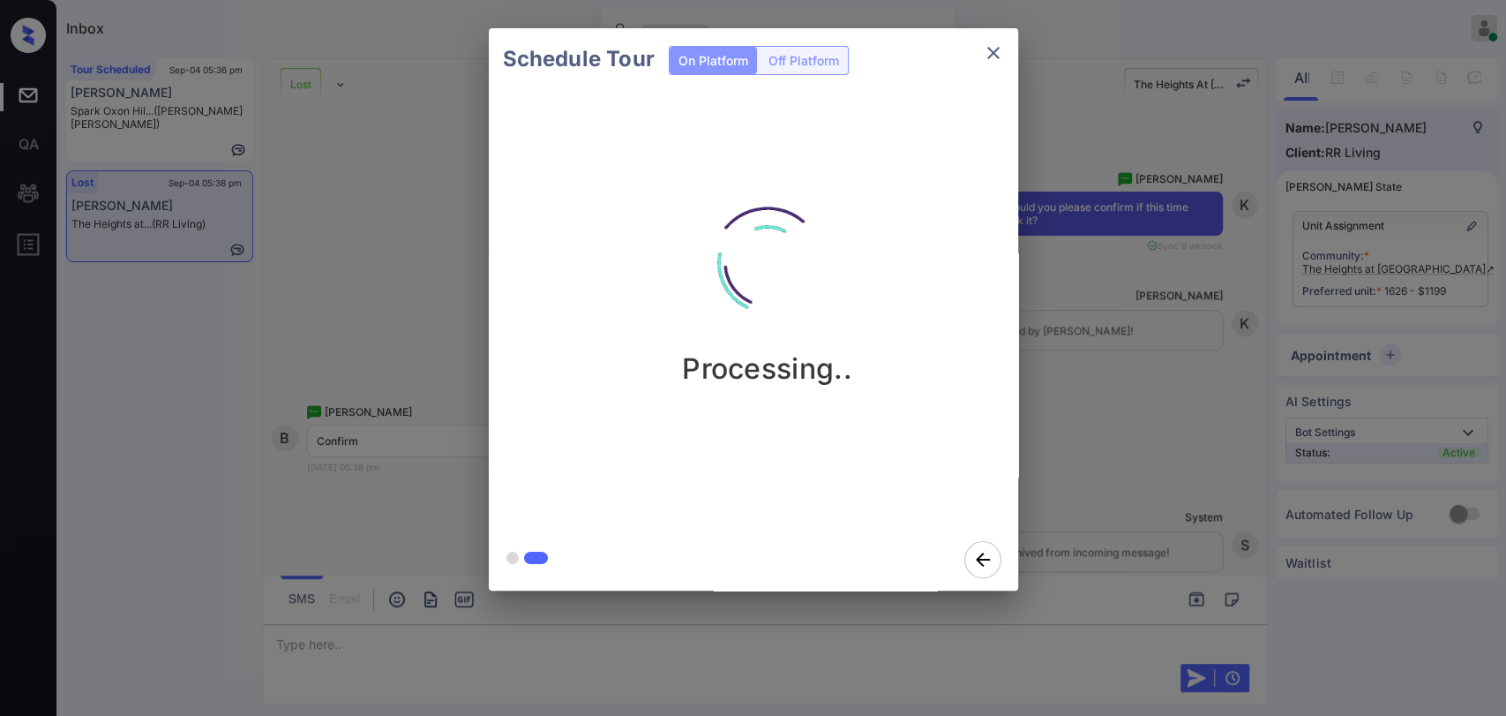
click at [319, 273] on div "Schedule Tour On Platform Off Platform Processing.." at bounding box center [753, 309] width 1506 height 619
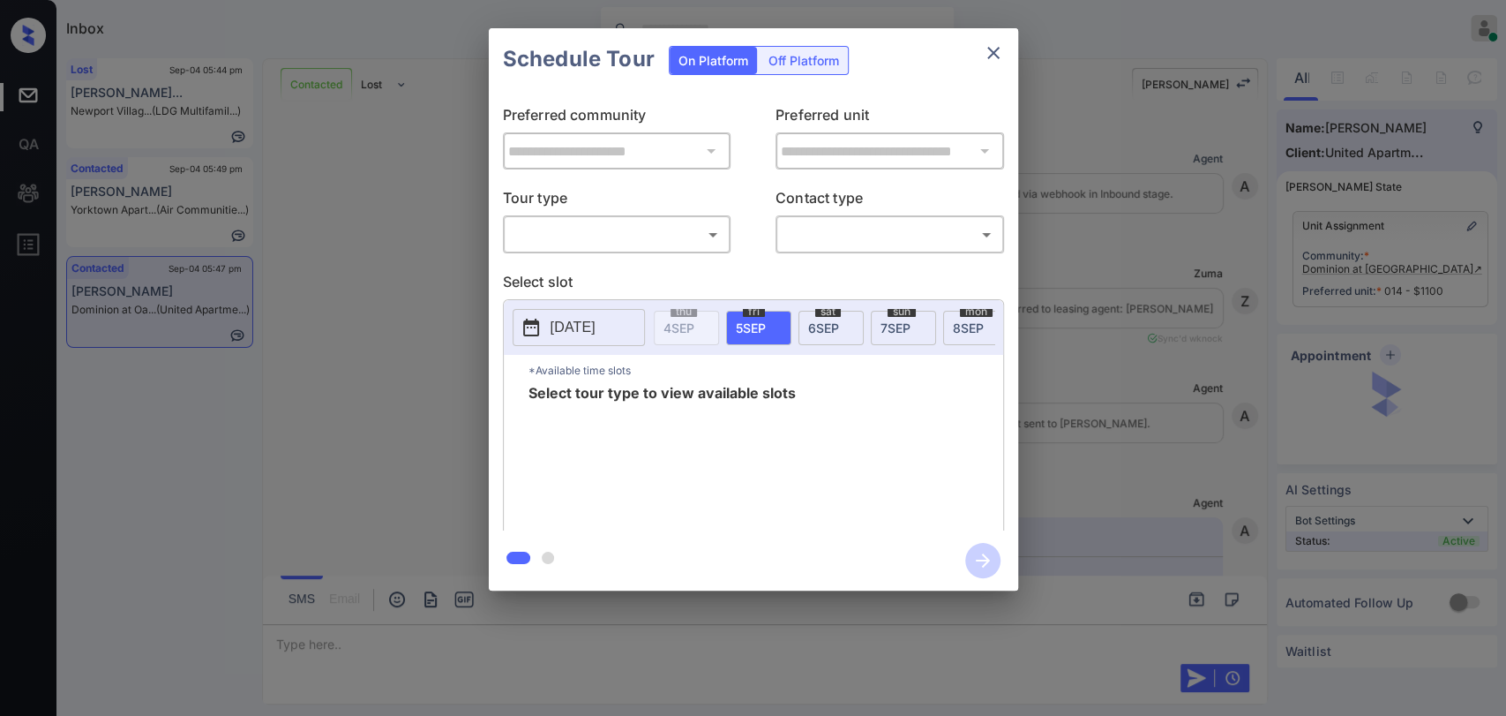
click at [532, 228] on body "Inbox [PERSON_NAME] [PERSON_NAME] Online Set yourself offline Set yourself on b…" at bounding box center [753, 358] width 1506 height 716
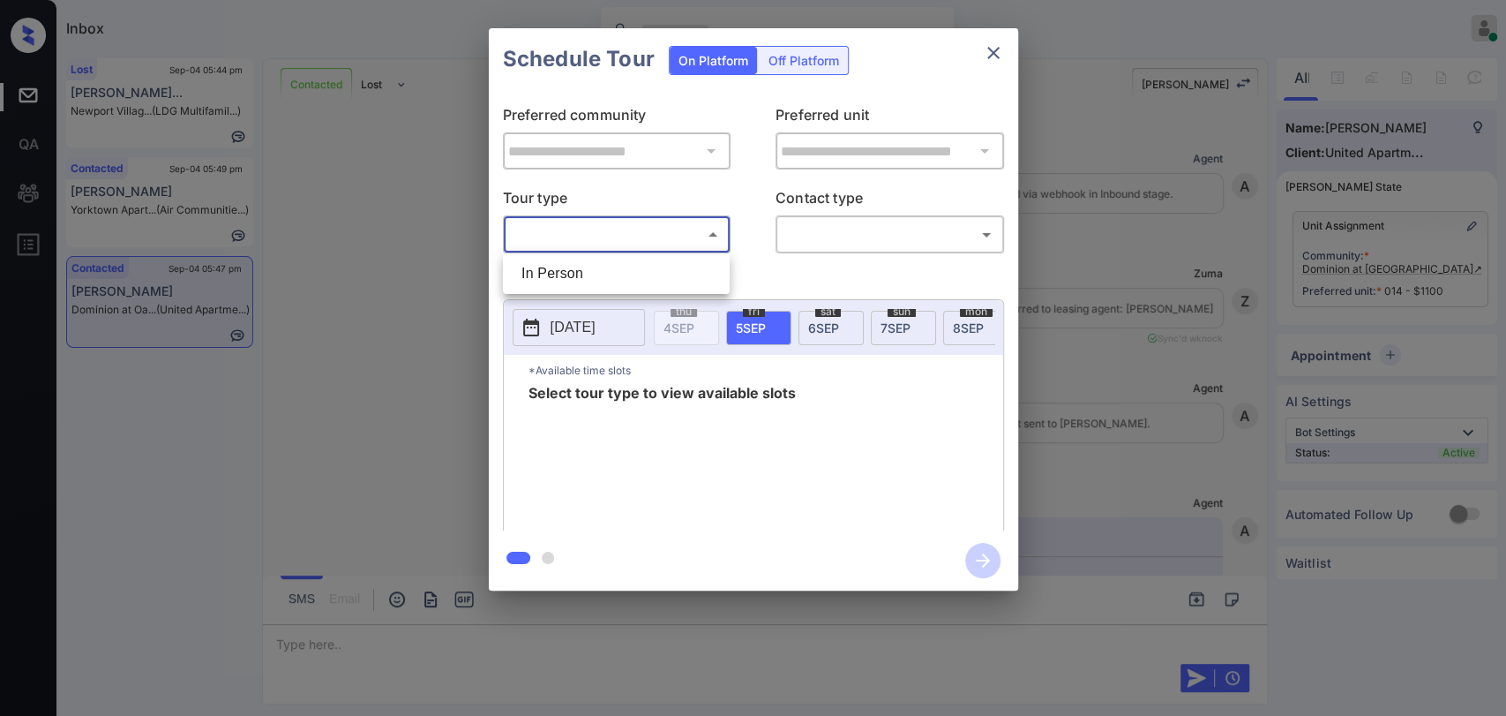
scroll to position [3025, 0]
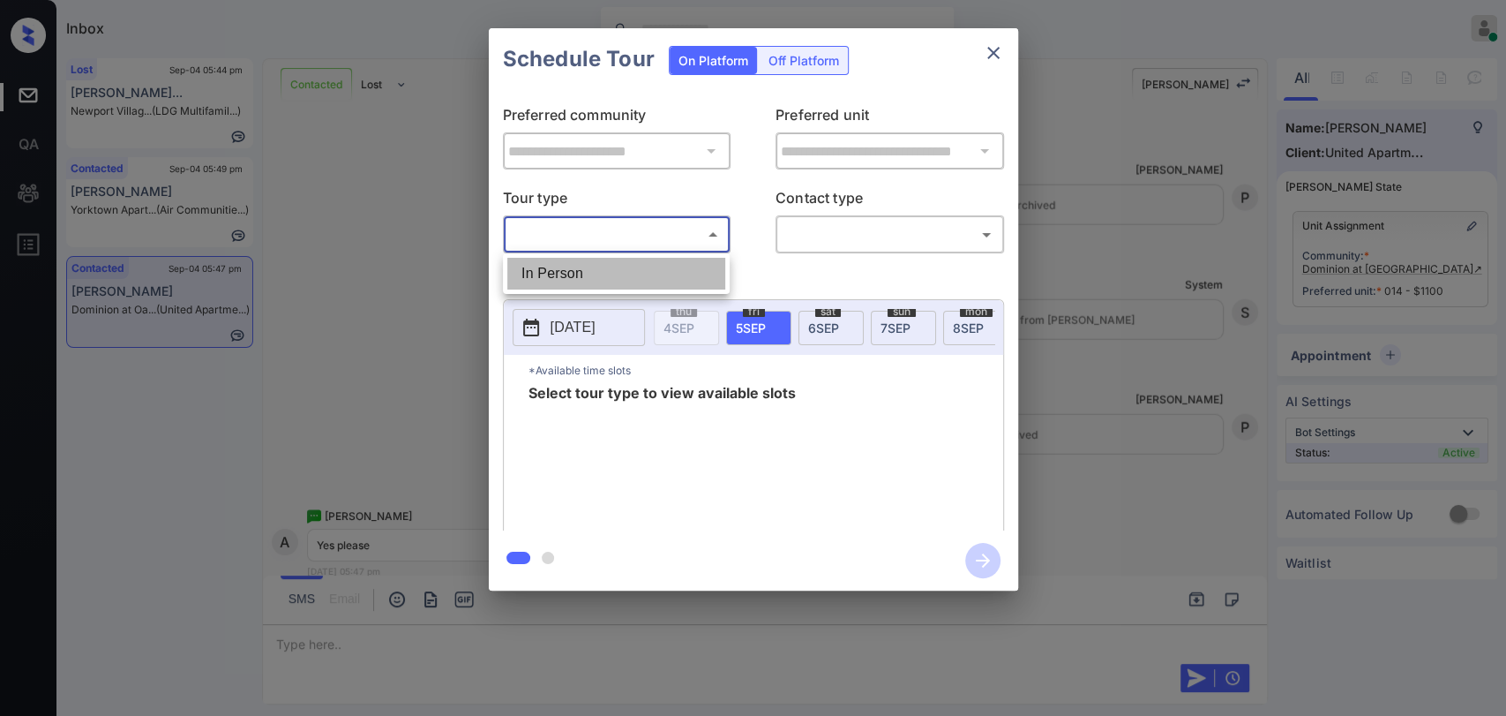
click at [582, 268] on li "In Person" at bounding box center [616, 274] width 218 height 32
type input "********"
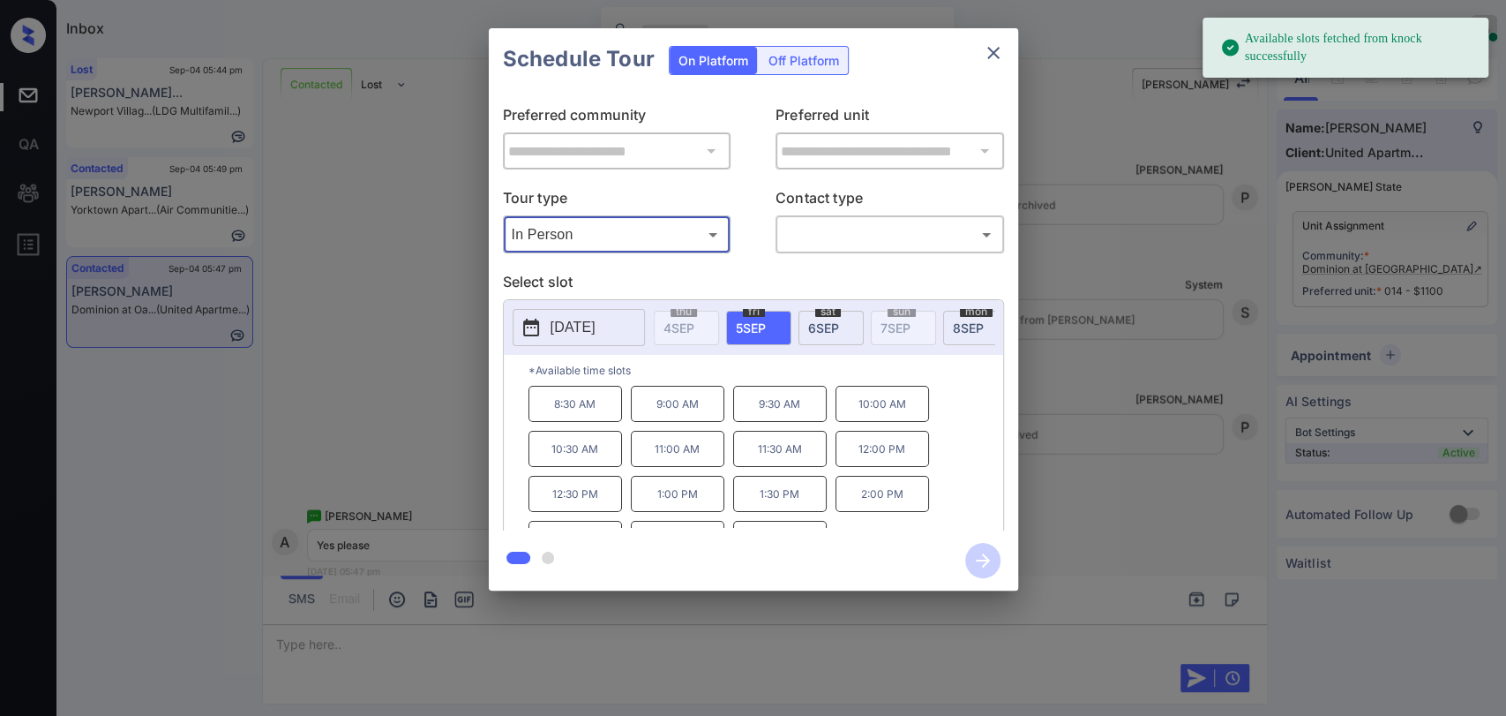
scroll to position [28, 0]
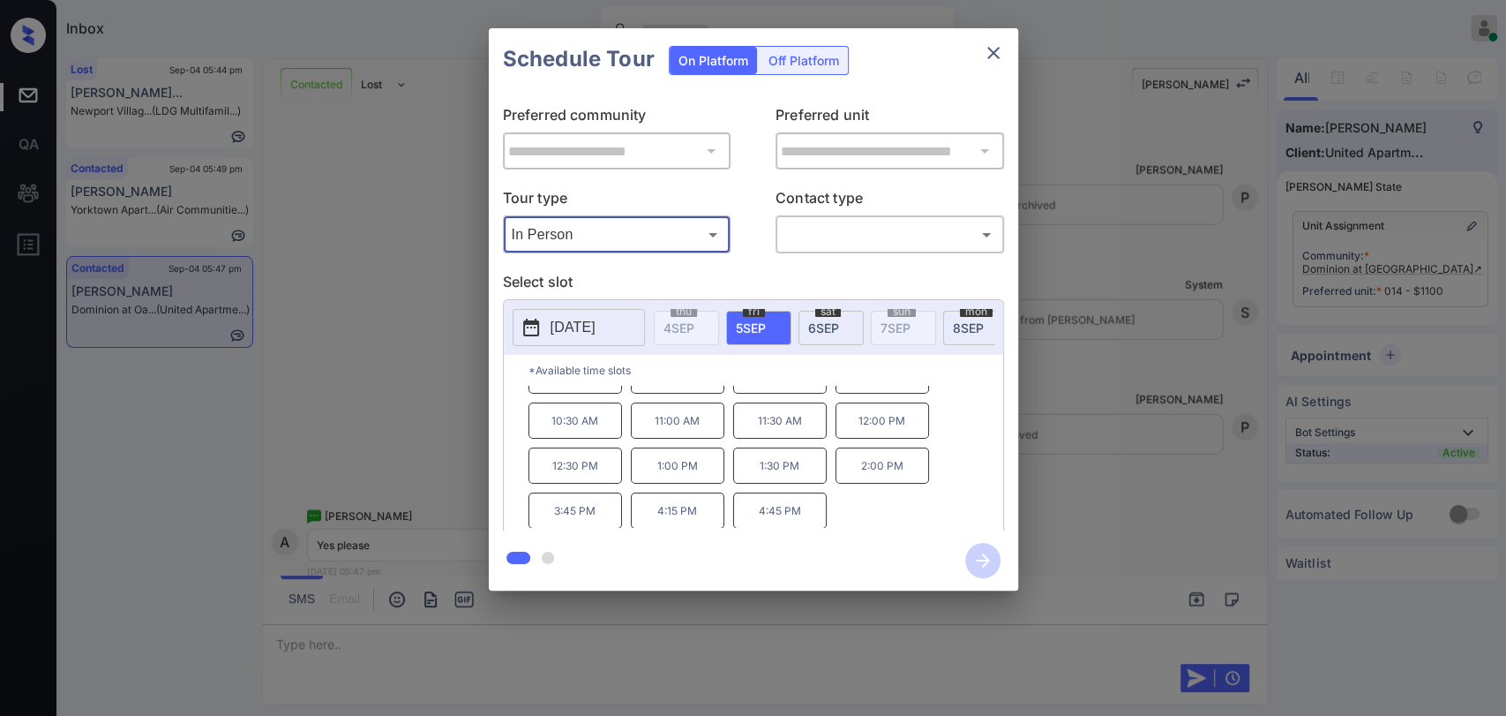
click at [990, 54] on icon "close" at bounding box center [994, 53] width 12 height 12
